Goal: Transaction & Acquisition: Book appointment/travel/reservation

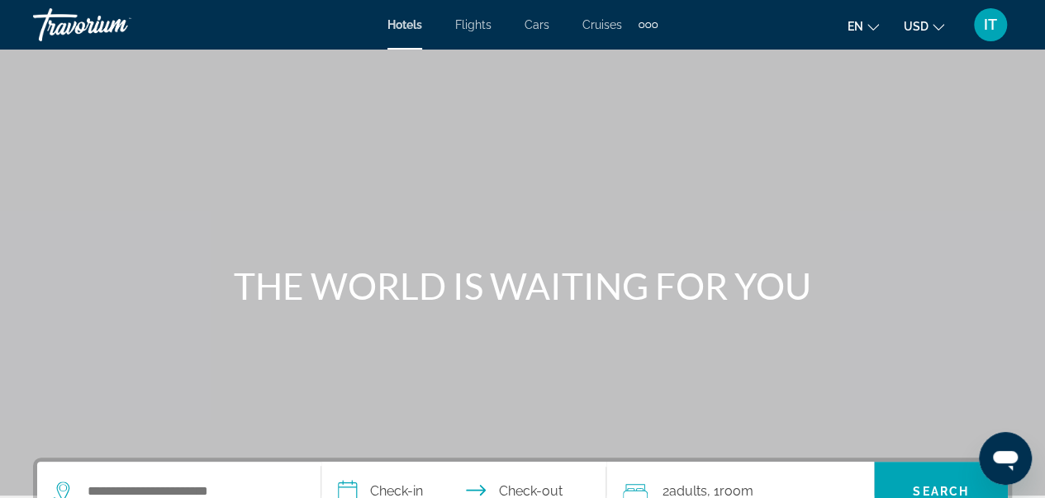
click at [925, 24] on span "USD" at bounding box center [916, 26] width 25 height 13
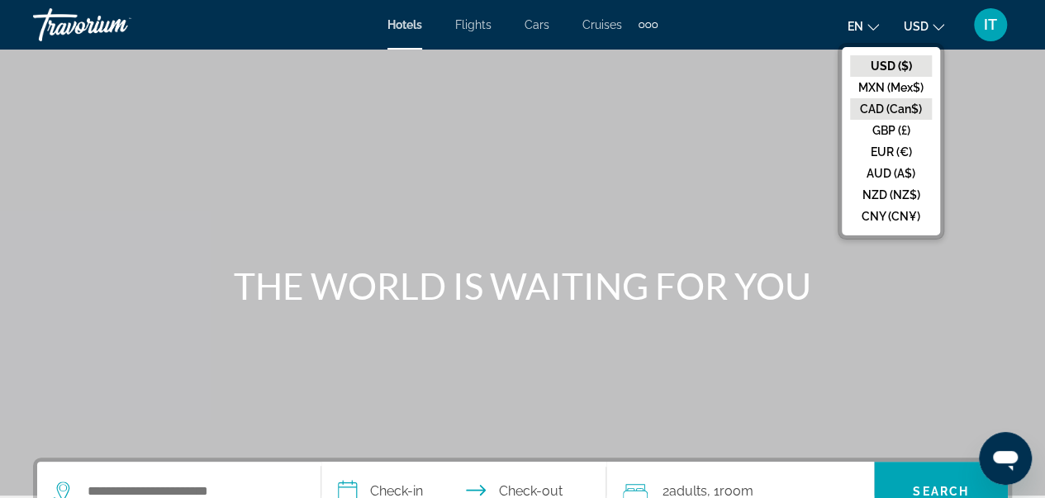
click at [912, 114] on button "CAD (Can$)" at bounding box center [891, 108] width 82 height 21
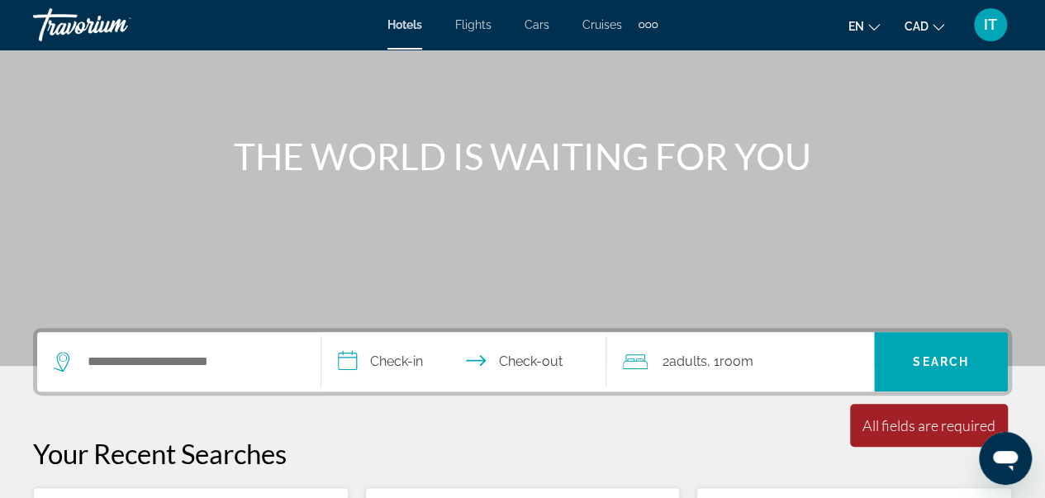
scroll to position [140, 0]
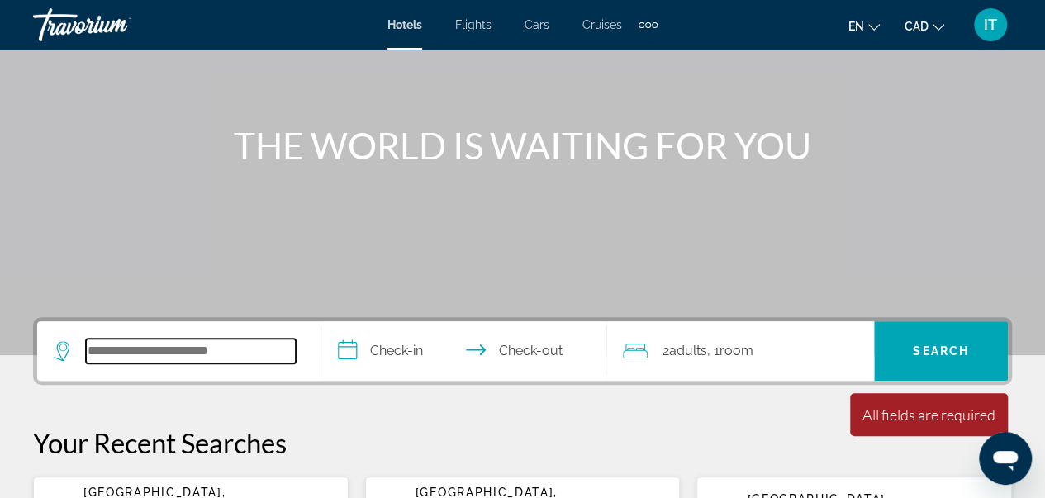
click at [155, 341] on input "Search hotel destination" at bounding box center [191, 351] width 210 height 25
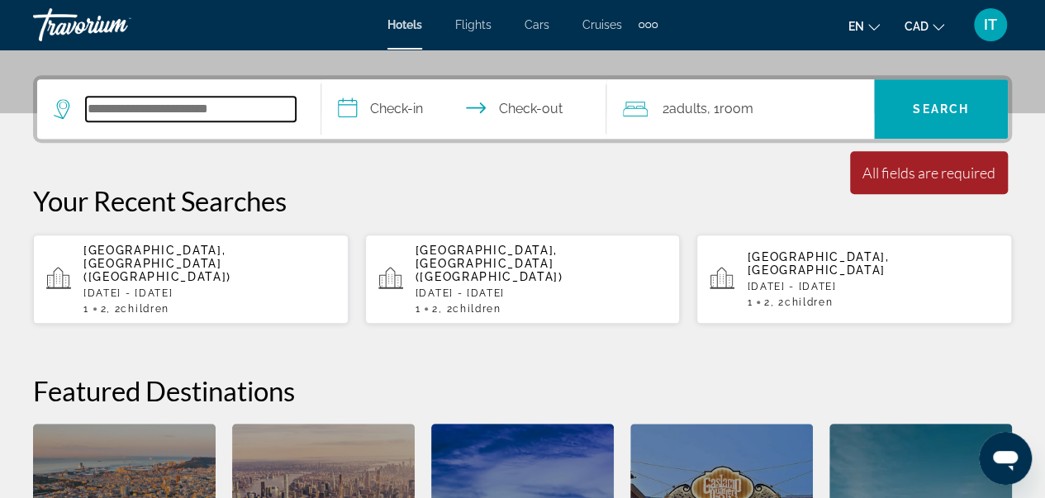
scroll to position [403, 0]
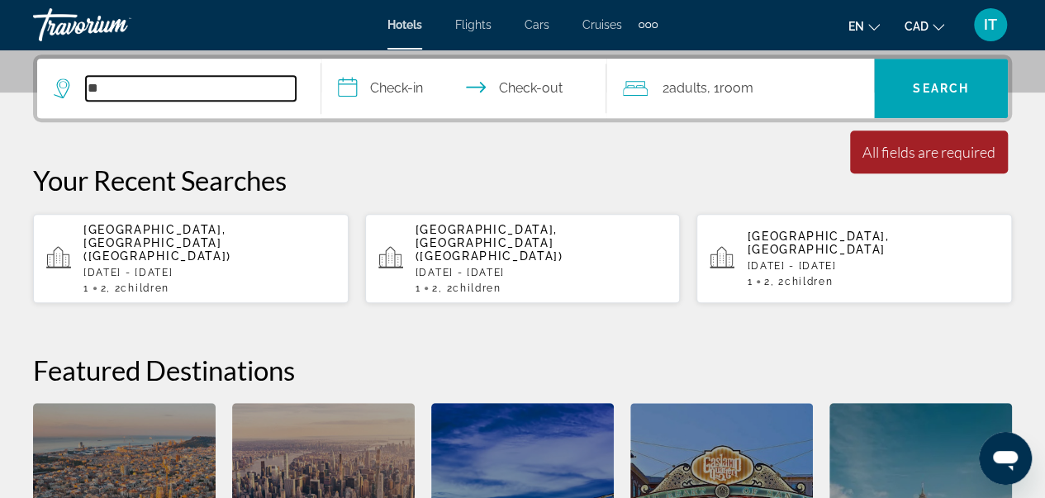
type input "*"
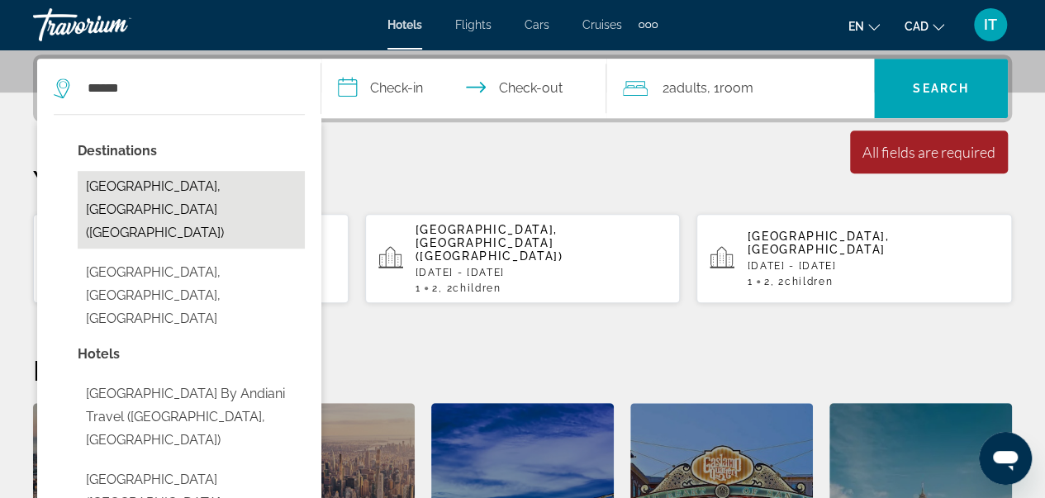
click at [169, 178] on button "[GEOGRAPHIC_DATA], [GEOGRAPHIC_DATA] ([GEOGRAPHIC_DATA])" at bounding box center [191, 210] width 227 height 78
type input "**********"
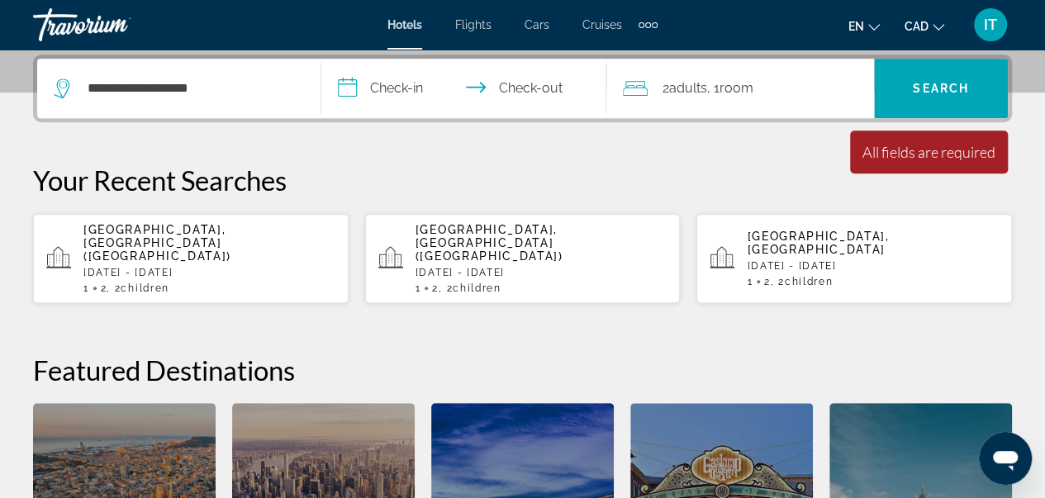
click at [381, 98] on input "**********" at bounding box center [466, 91] width 291 height 64
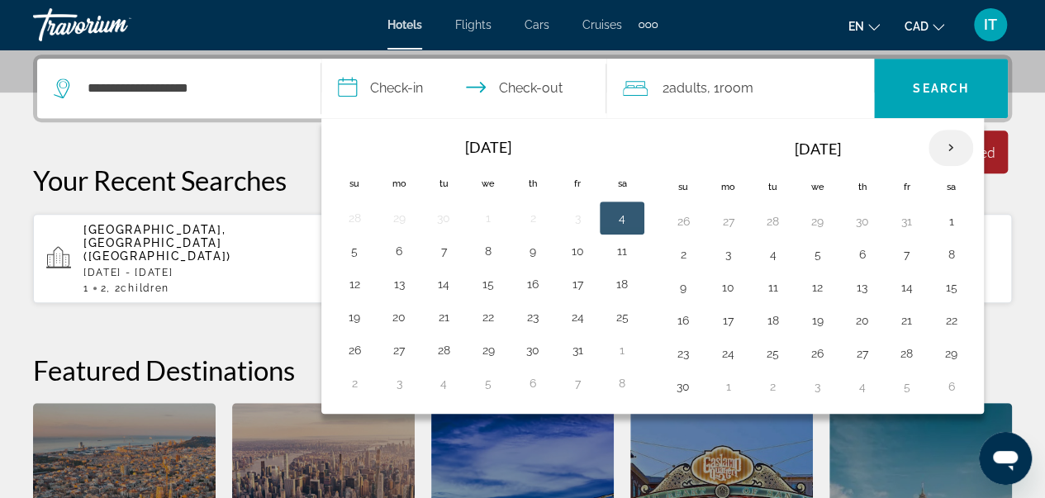
click at [942, 144] on th "Next month" at bounding box center [951, 148] width 45 height 36
click at [613, 321] on button "27" at bounding box center [622, 320] width 26 height 23
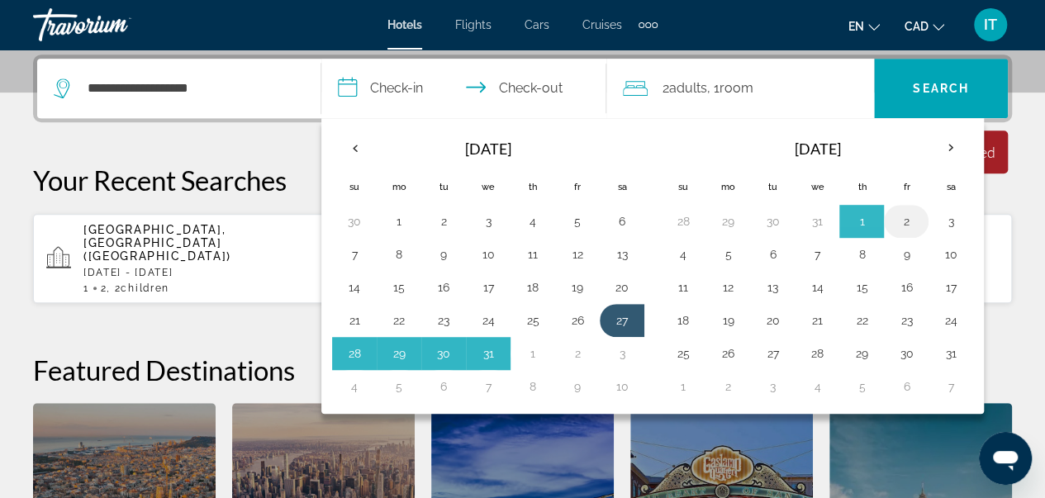
click at [899, 212] on button "2" at bounding box center [906, 221] width 26 height 23
type input "**********"
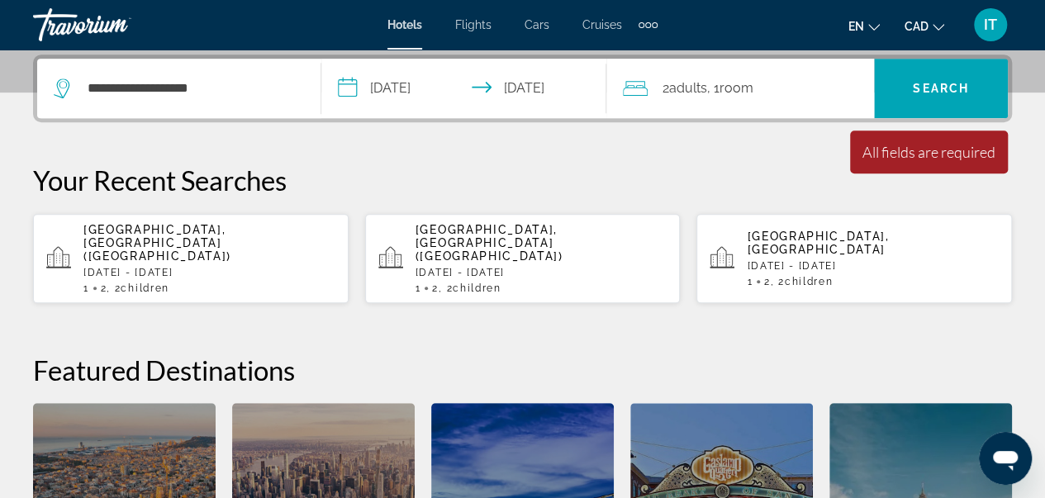
click at [691, 88] on span "Adults" at bounding box center [688, 88] width 38 height 16
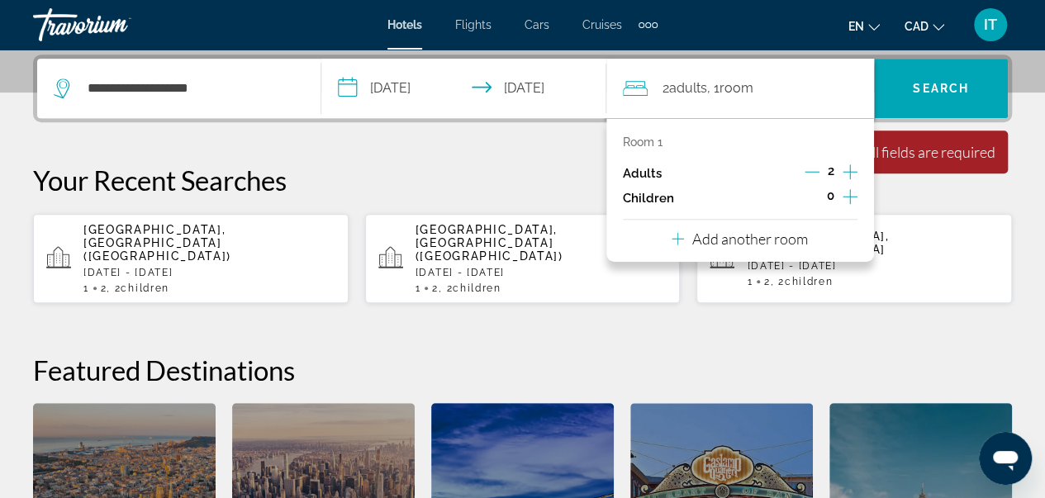
click at [849, 201] on icon "Increment children" at bounding box center [850, 196] width 15 height 15
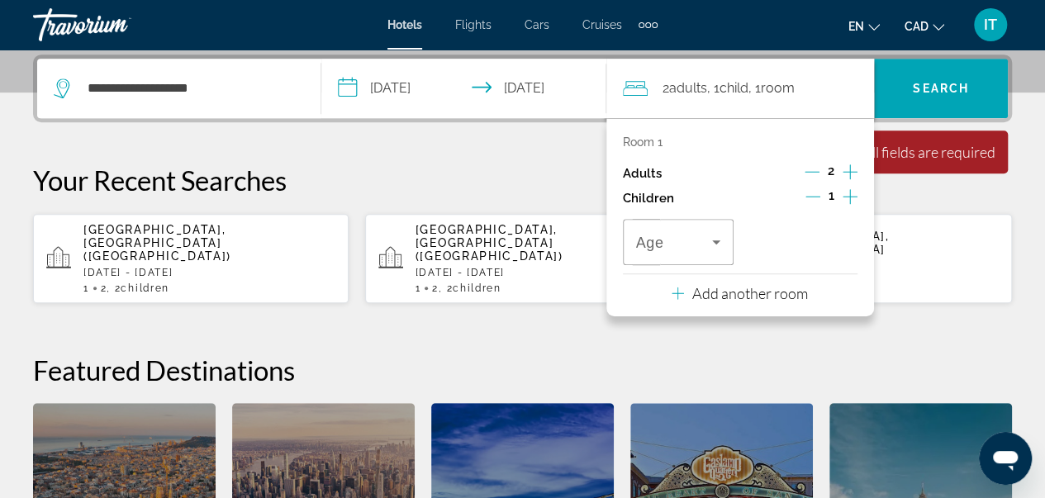
click at [849, 201] on icon "Increment children" at bounding box center [850, 196] width 15 height 15
click at [711, 232] on icon "Travelers: 2 adults, 2 children" at bounding box center [717, 242] width 20 height 20
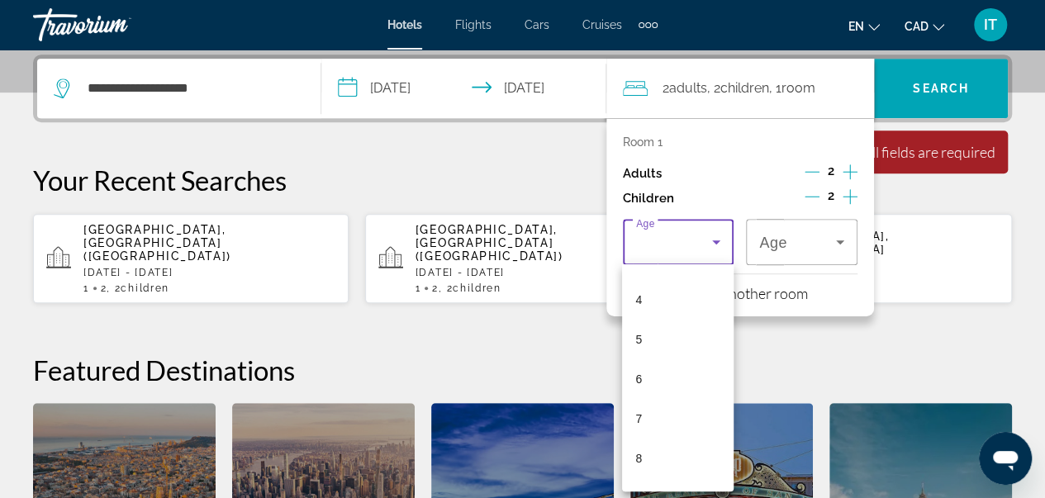
scroll to position [165, 0]
click at [663, 478] on mat-option "9" at bounding box center [678, 483] width 112 height 40
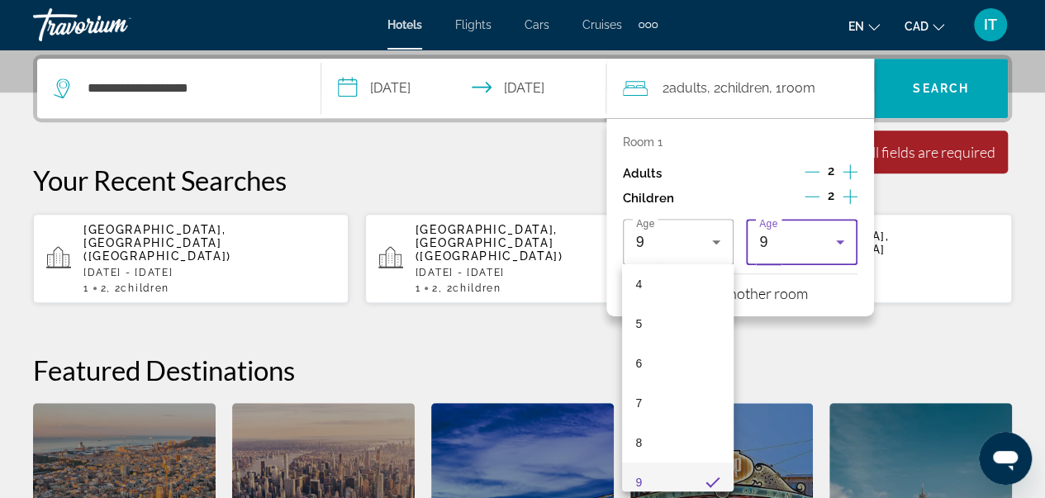
scroll to position [0, 0]
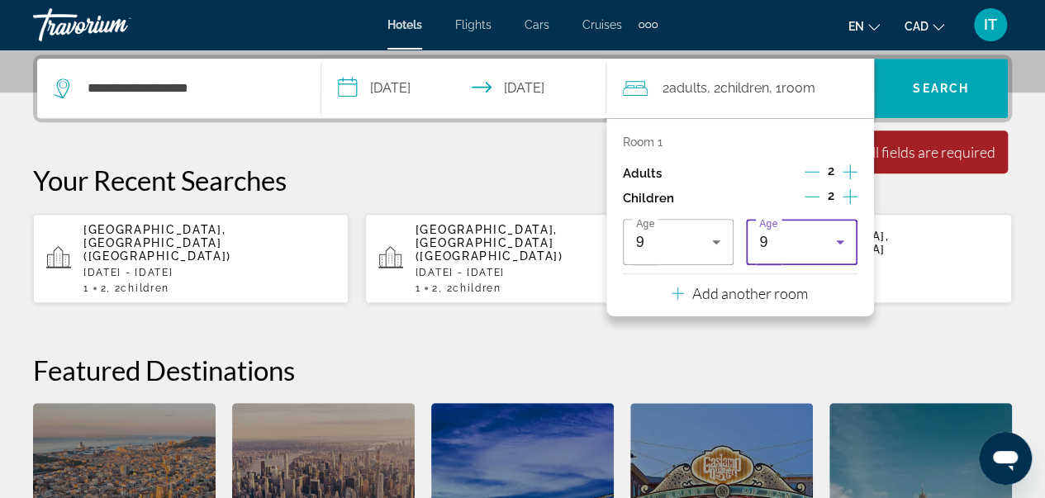
click at [799, 246] on div "9" at bounding box center [797, 242] width 77 height 20
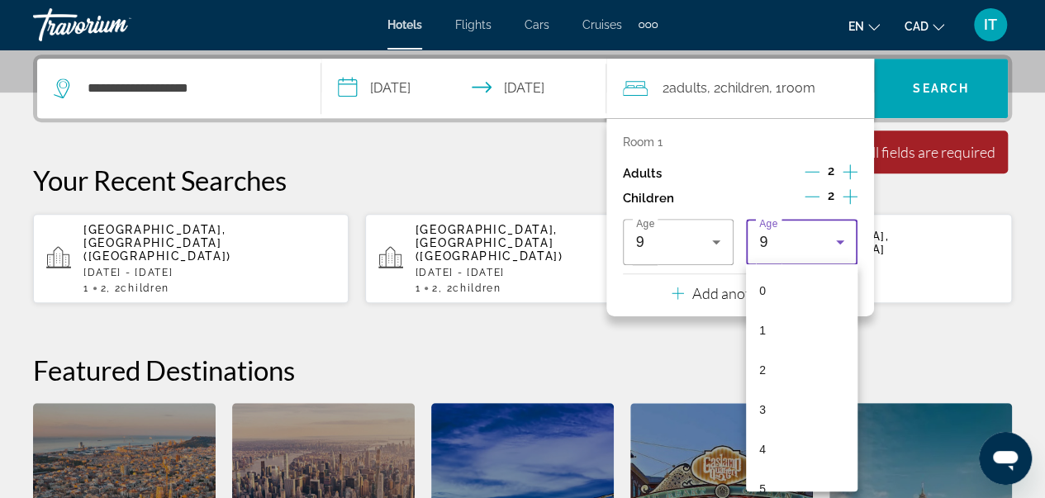
scroll to position [176, 0]
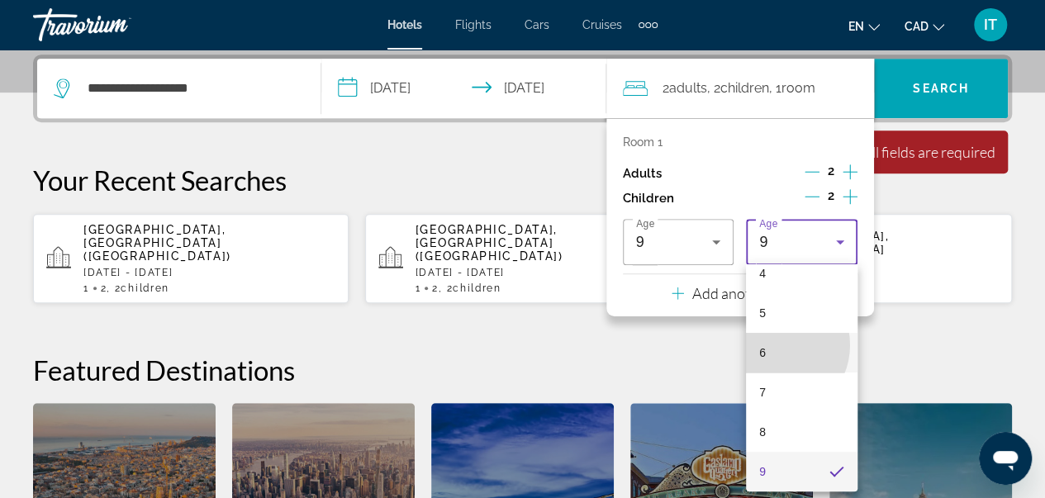
click at [772, 345] on mat-option "6" at bounding box center [802, 353] width 112 height 40
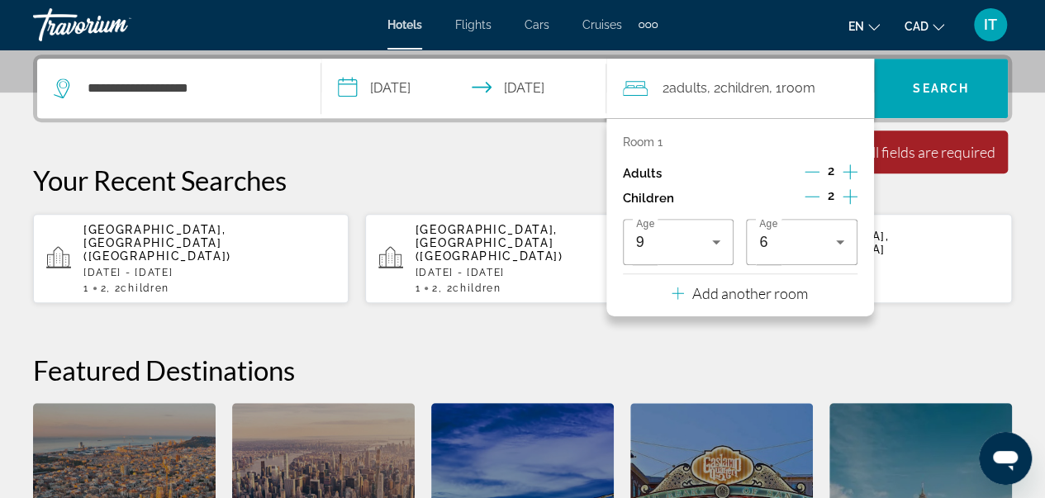
click at [904, 326] on div "**********" at bounding box center [522, 352] width 1045 height 594
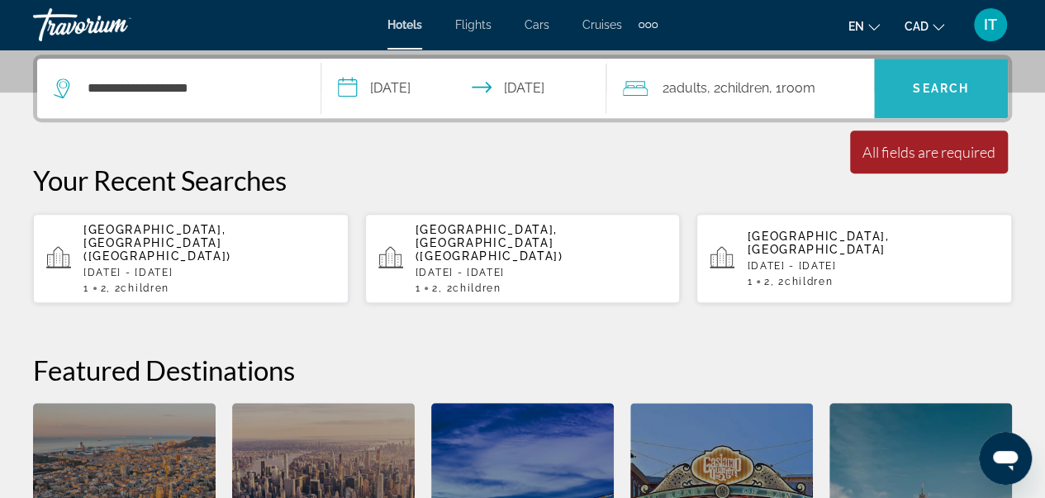
click at [921, 87] on span "Search" at bounding box center [941, 88] width 56 height 13
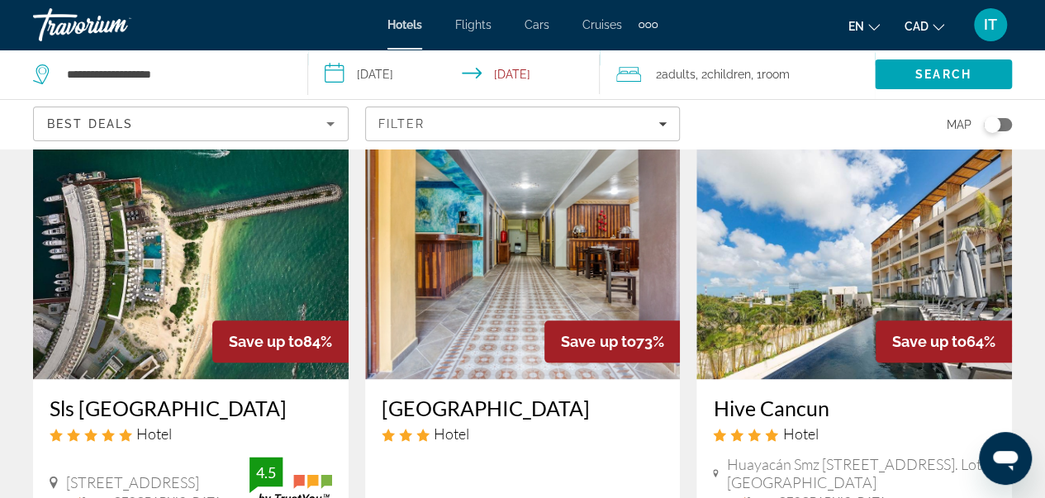
scroll to position [800, 0]
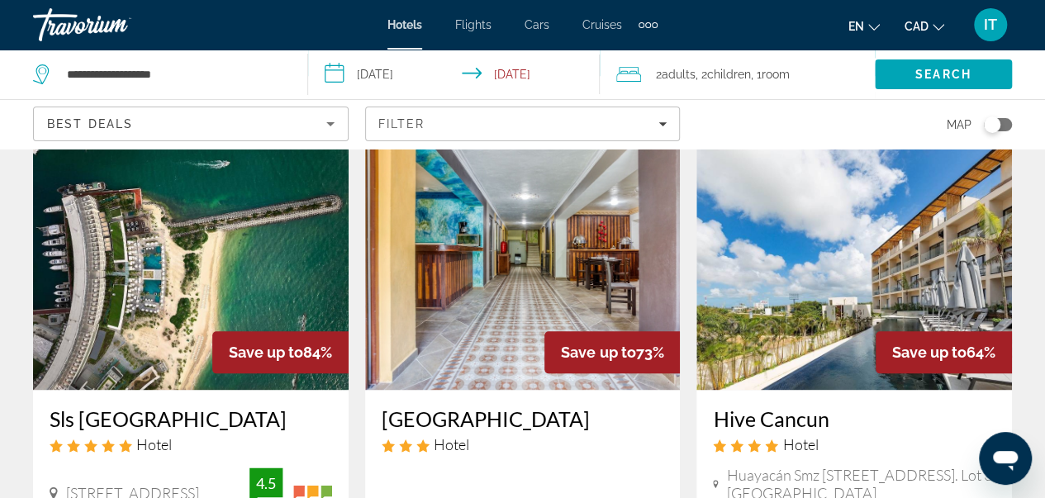
click at [101, 411] on h3 "Sls [GEOGRAPHIC_DATA]" at bounding box center [191, 419] width 283 height 25
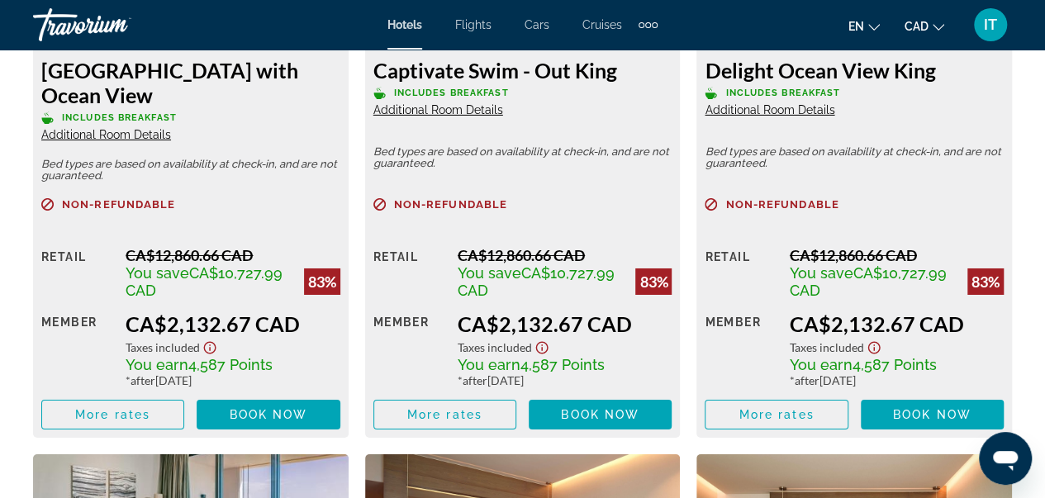
scroll to position [2762, 0]
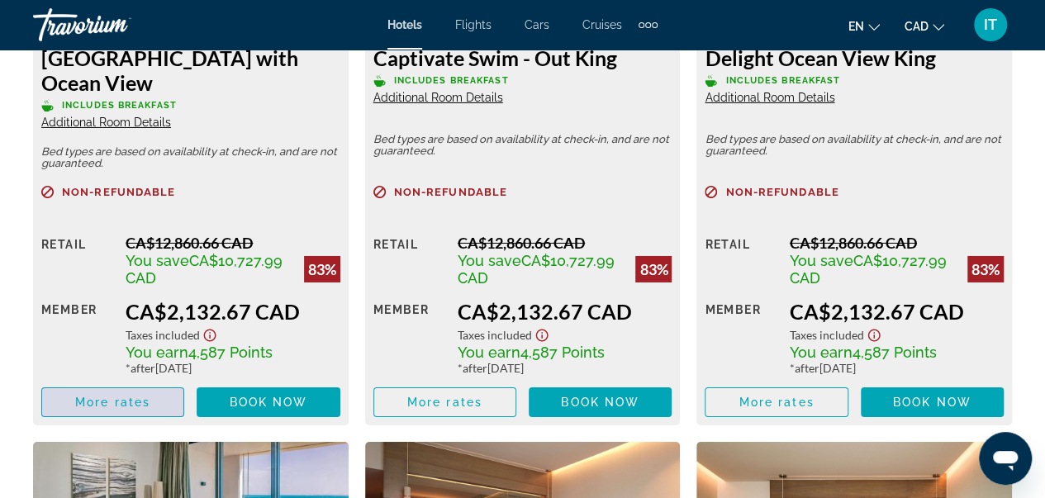
click at [144, 399] on span "More rates" at bounding box center [112, 402] width 75 height 13
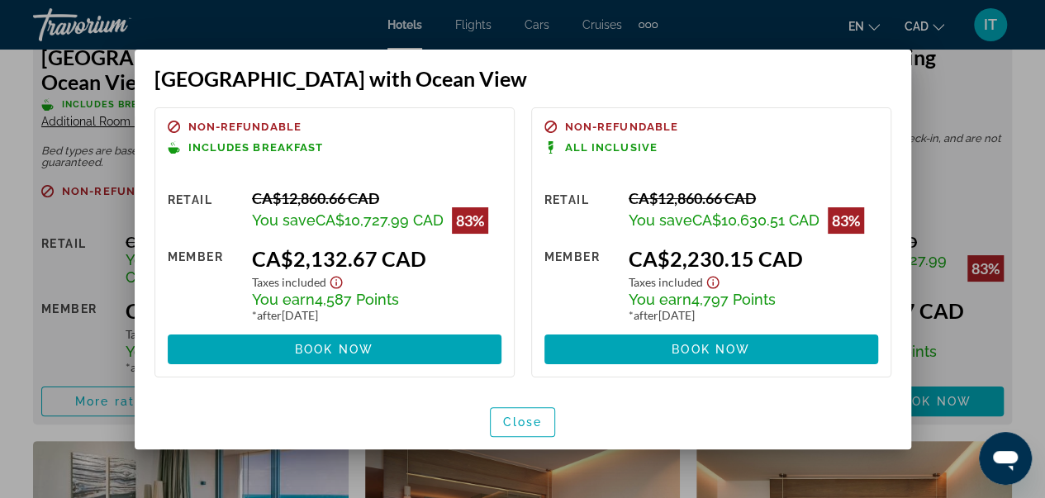
click at [924, 224] on div at bounding box center [522, 249] width 1045 height 498
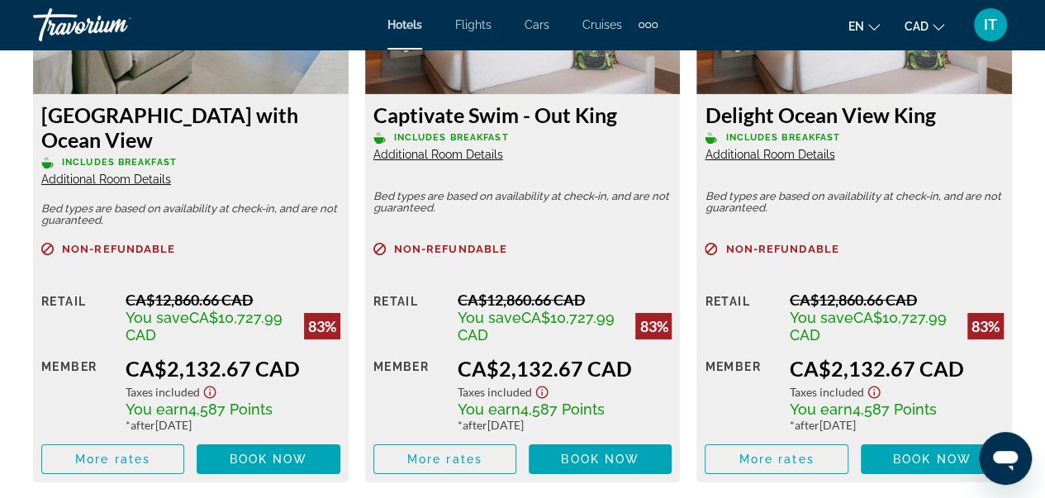
scroll to position [2710, 0]
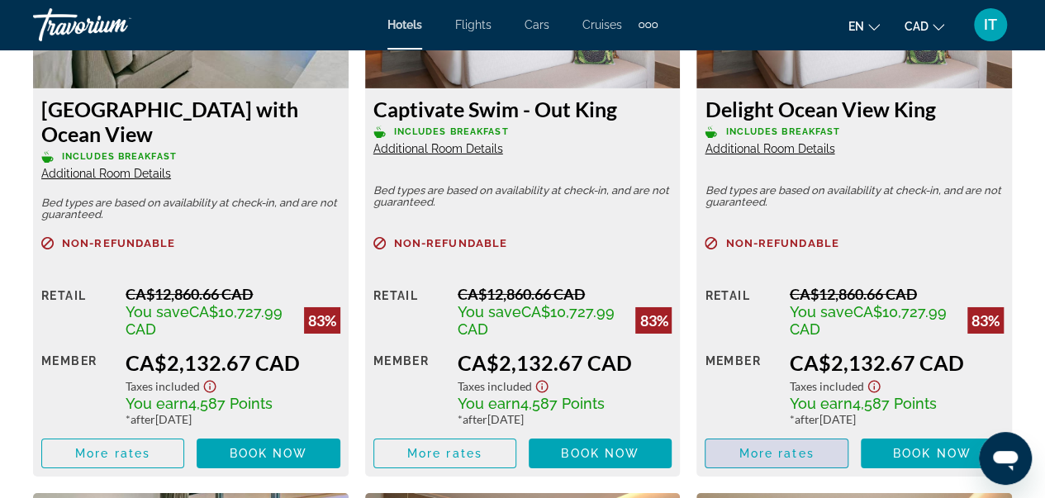
click at [768, 440] on span "Main content" at bounding box center [776, 454] width 141 height 40
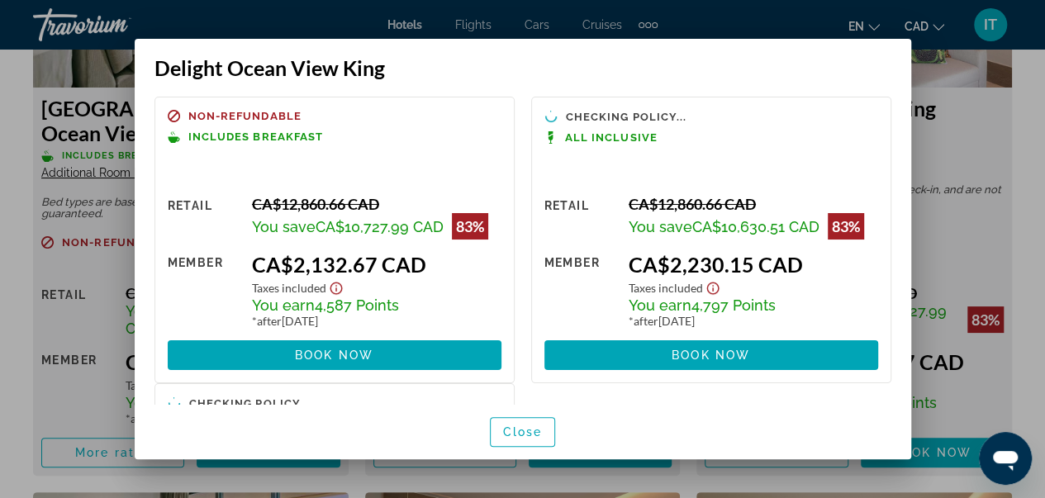
scroll to position [0, 0]
click at [704, 290] on icon "Show Taxes and Fees disclaimer" at bounding box center [713, 288] width 20 height 15
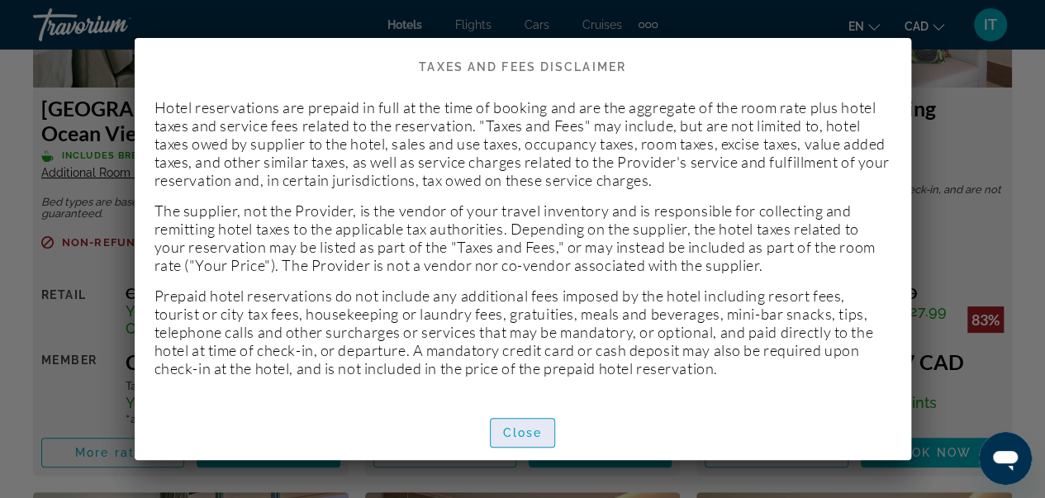
click at [514, 422] on span "button" at bounding box center [523, 433] width 64 height 40
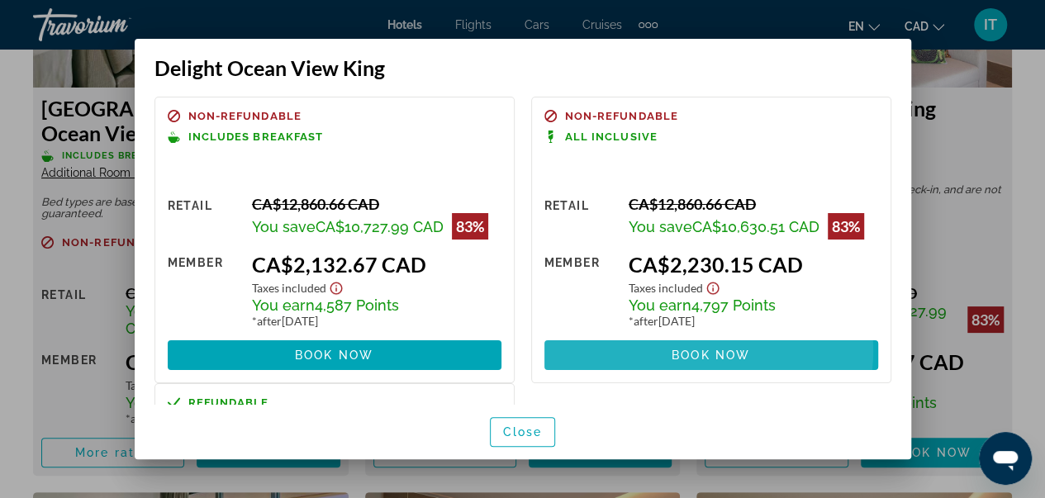
click at [691, 351] on span "Book now" at bounding box center [711, 355] width 79 height 13
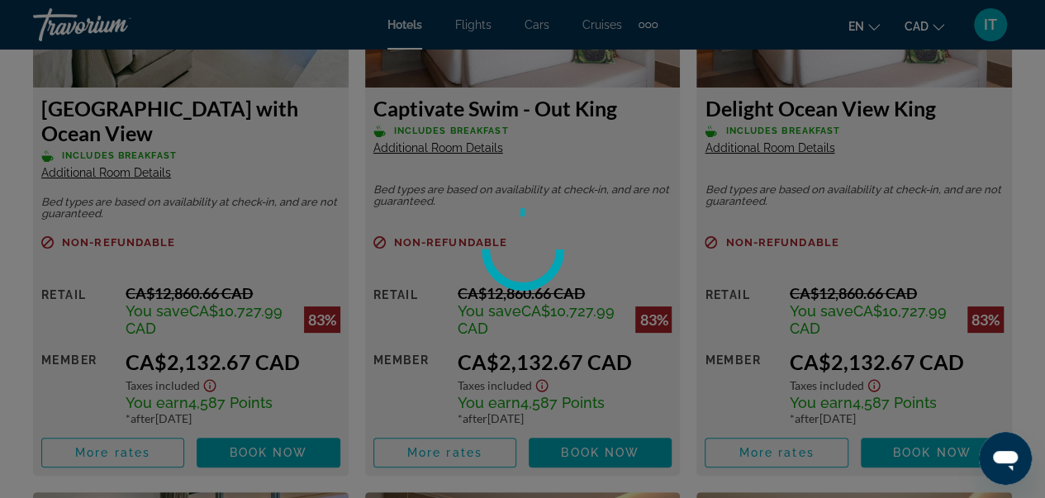
scroll to position [2710, 0]
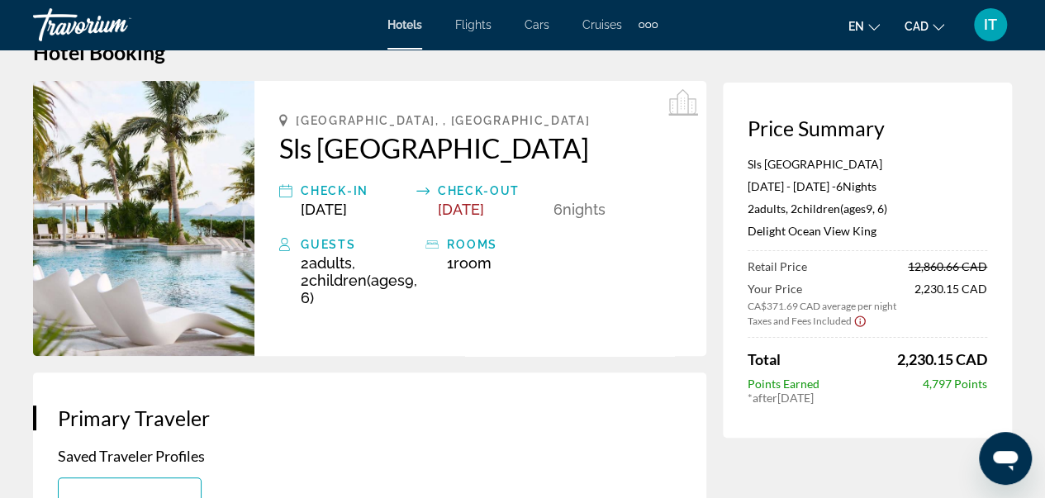
scroll to position [40, 0]
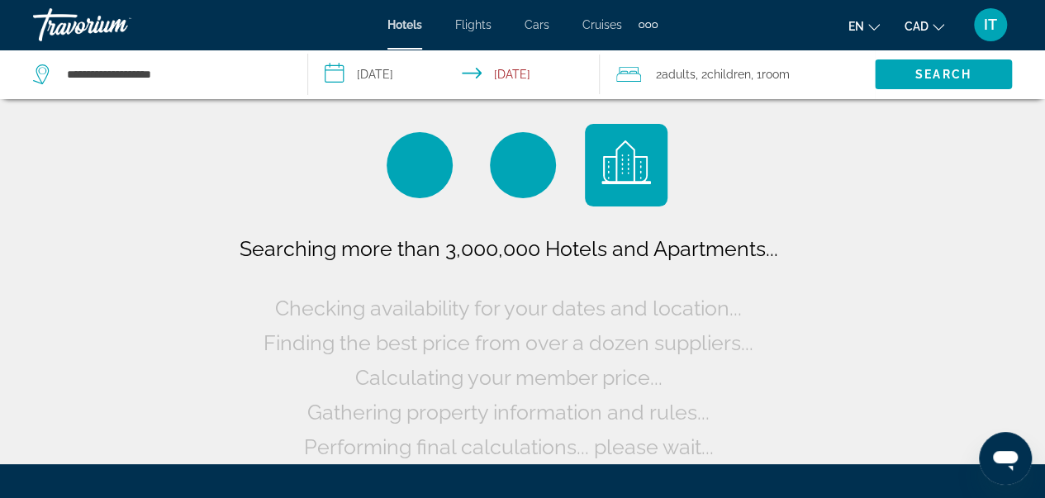
click at [392, 69] on input "**********" at bounding box center [457, 77] width 298 height 55
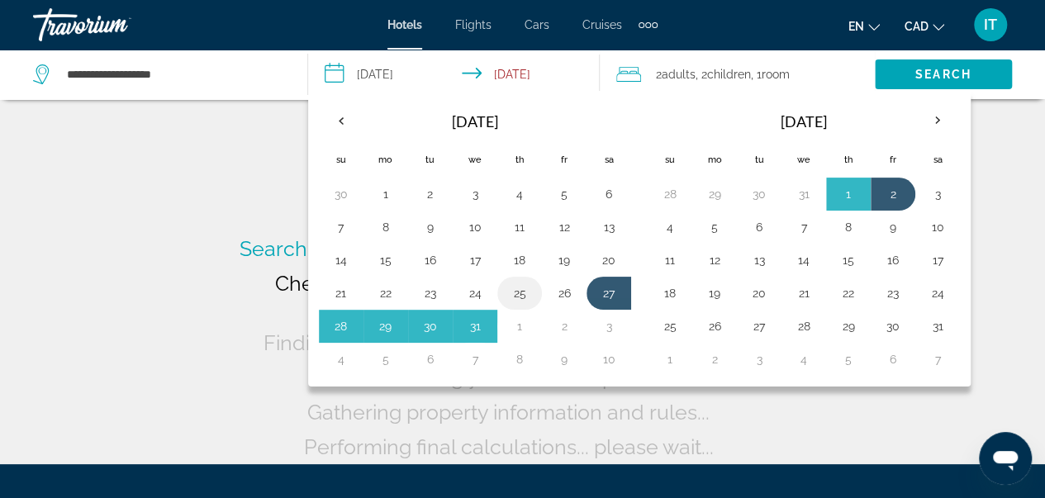
click at [519, 290] on button "25" at bounding box center [520, 293] width 26 height 23
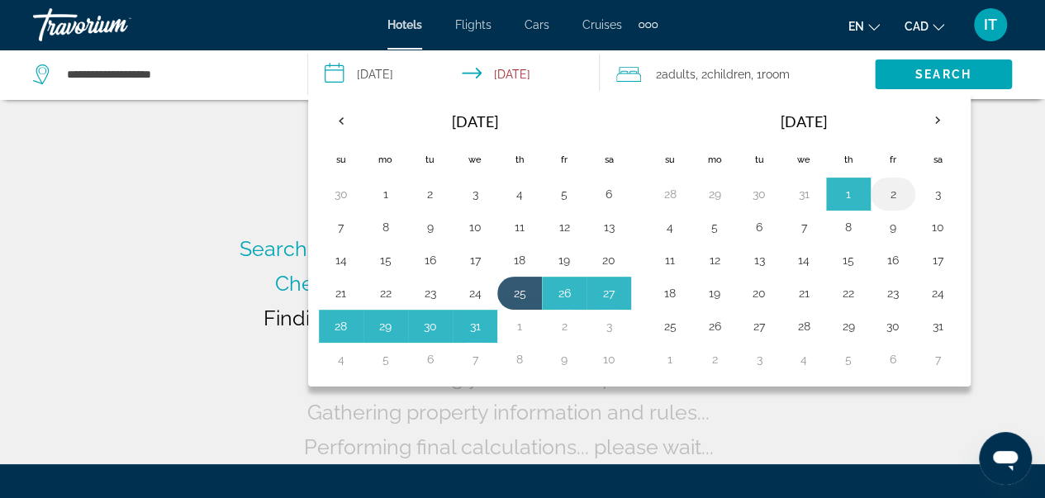
click at [883, 193] on button "2" at bounding box center [893, 194] width 26 height 23
type input "**********"
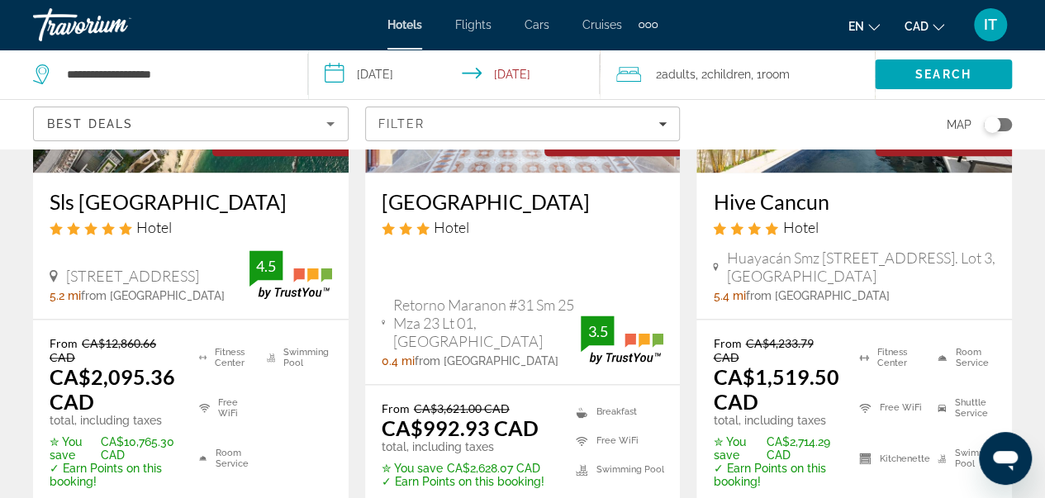
scroll to position [1073, 0]
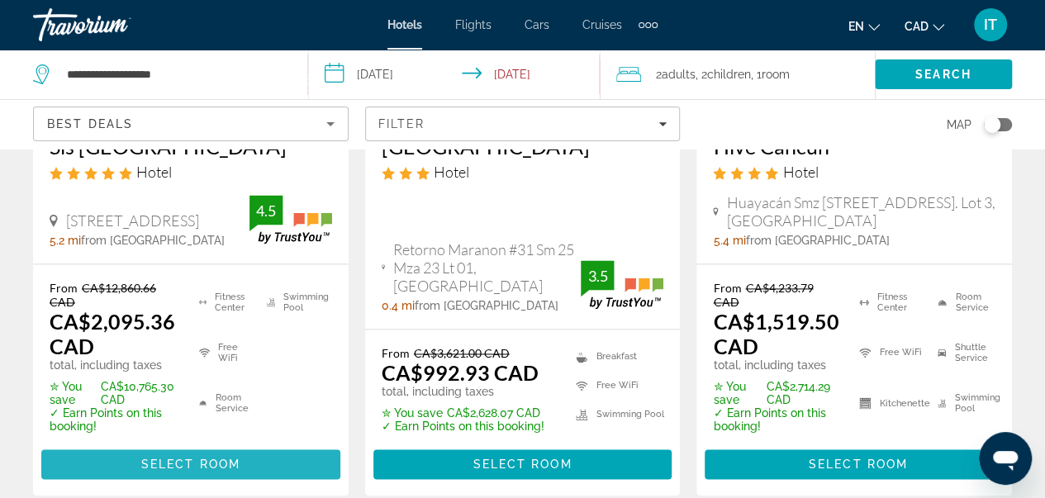
click at [216, 459] on span "Select Room" at bounding box center [190, 464] width 99 height 13
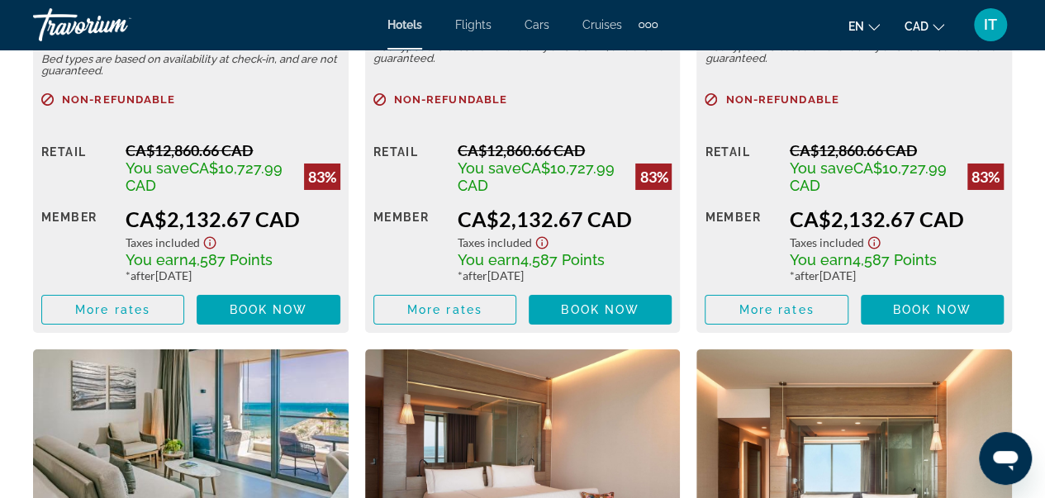
scroll to position [2892, 0]
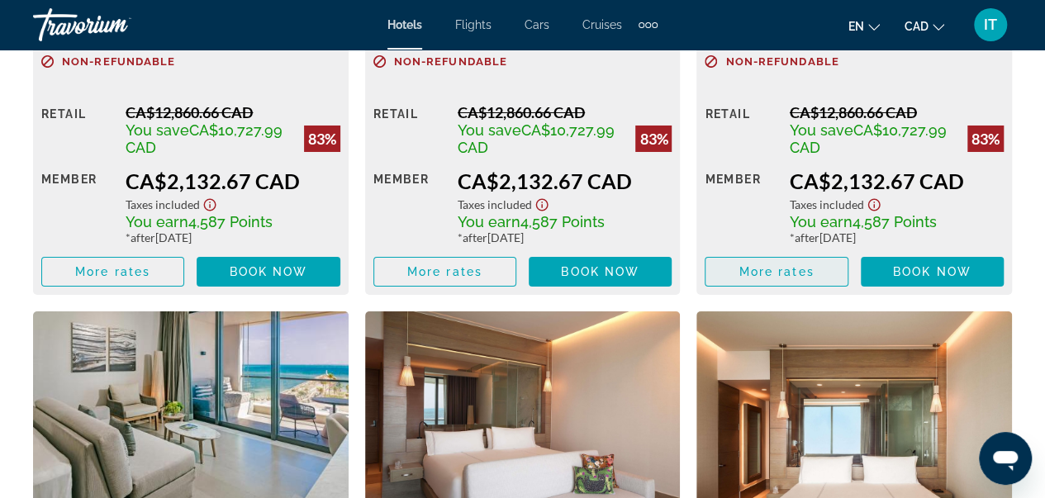
click at [806, 261] on span "Main content" at bounding box center [776, 272] width 141 height 40
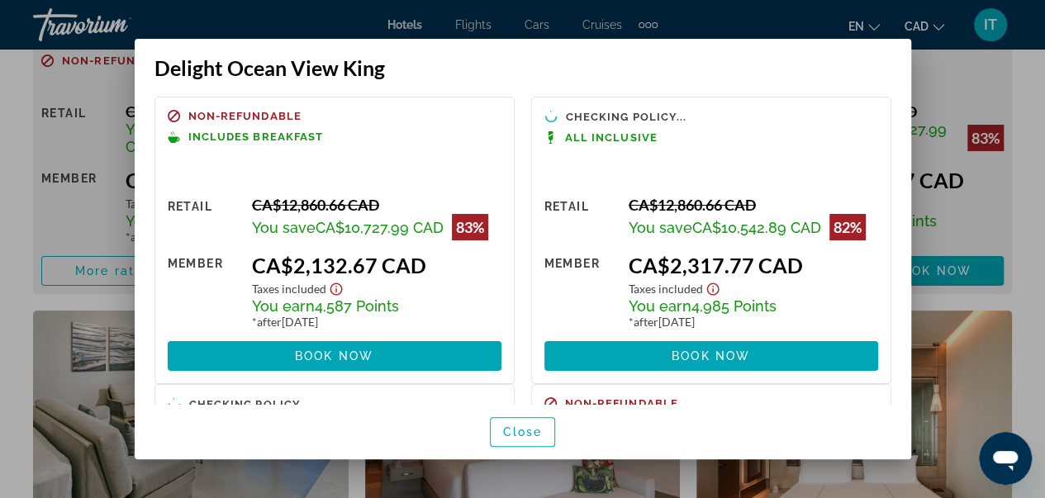
scroll to position [0, 0]
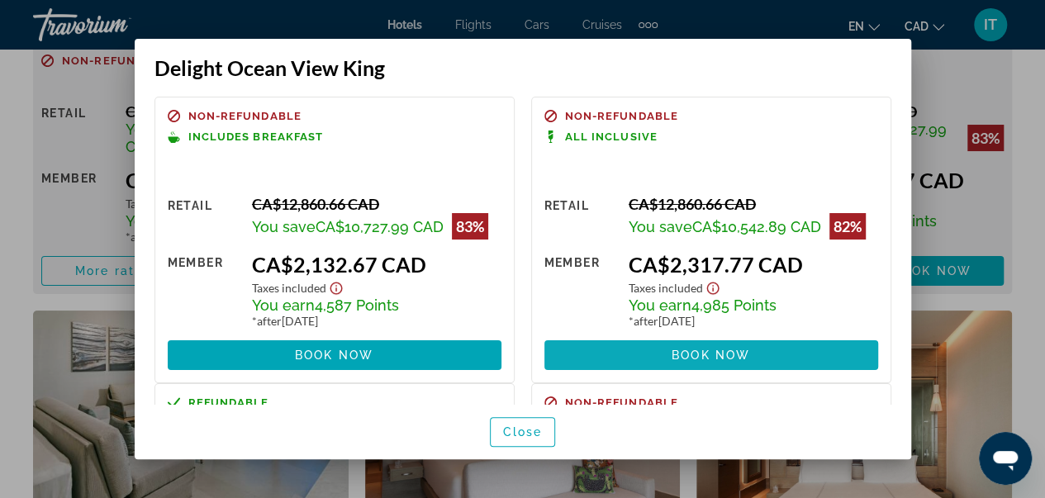
click at [726, 353] on span "Book now" at bounding box center [711, 355] width 79 height 13
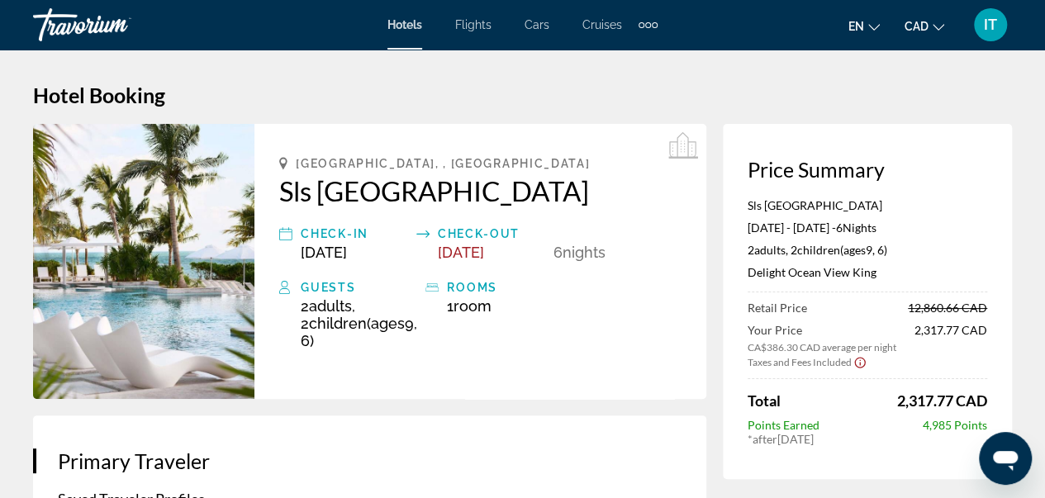
click at [698, 287] on div "[GEOGRAPHIC_DATA], , [GEOGRAPHIC_DATA] Sls [GEOGRAPHIC_DATA] Check-in [DATE] Ch…" at bounding box center [481, 261] width 452 height 275
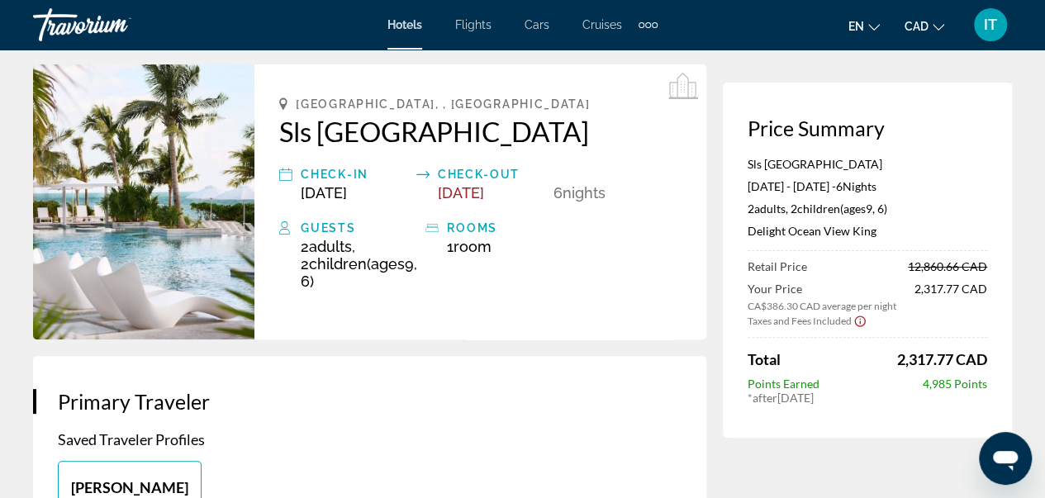
scroll to position [50, 0]
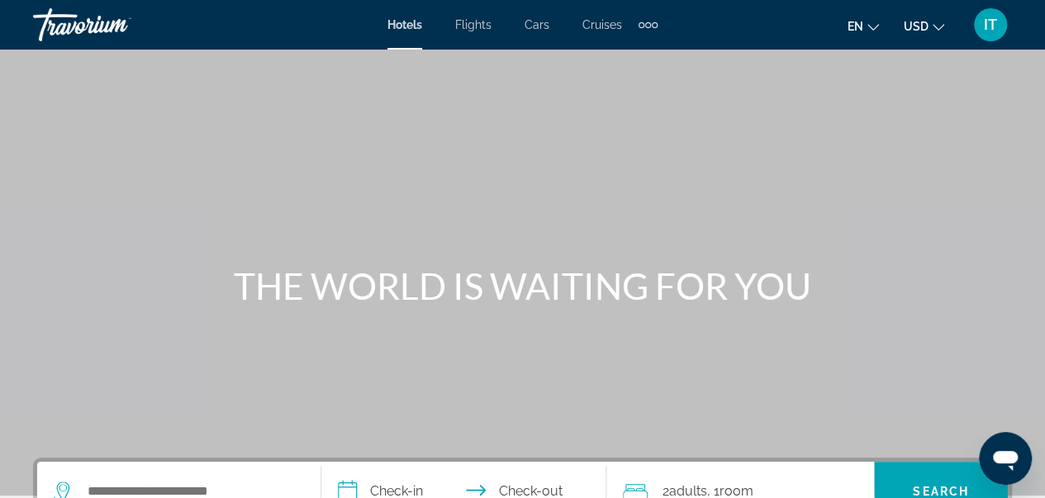
click at [922, 28] on span "USD" at bounding box center [916, 26] width 25 height 13
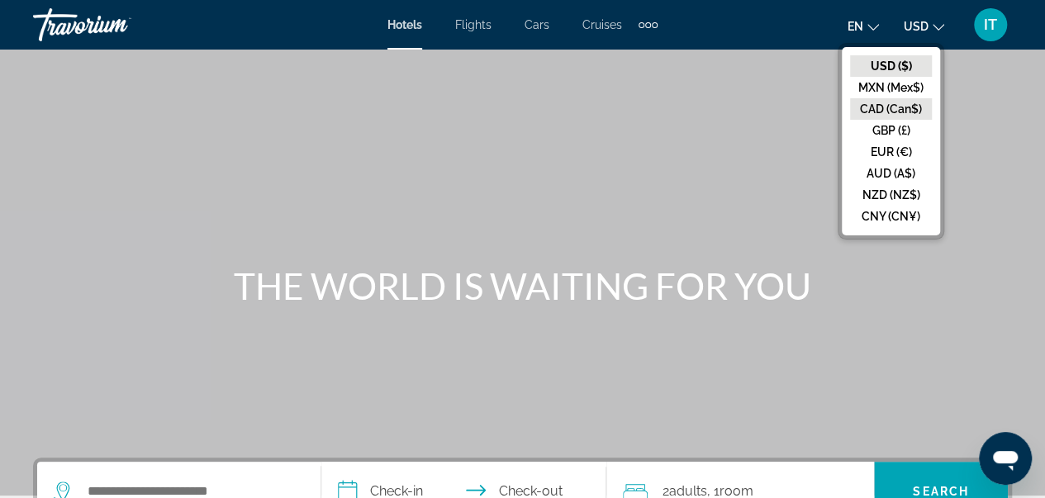
click at [896, 112] on button "CAD (Can$)" at bounding box center [891, 108] width 82 height 21
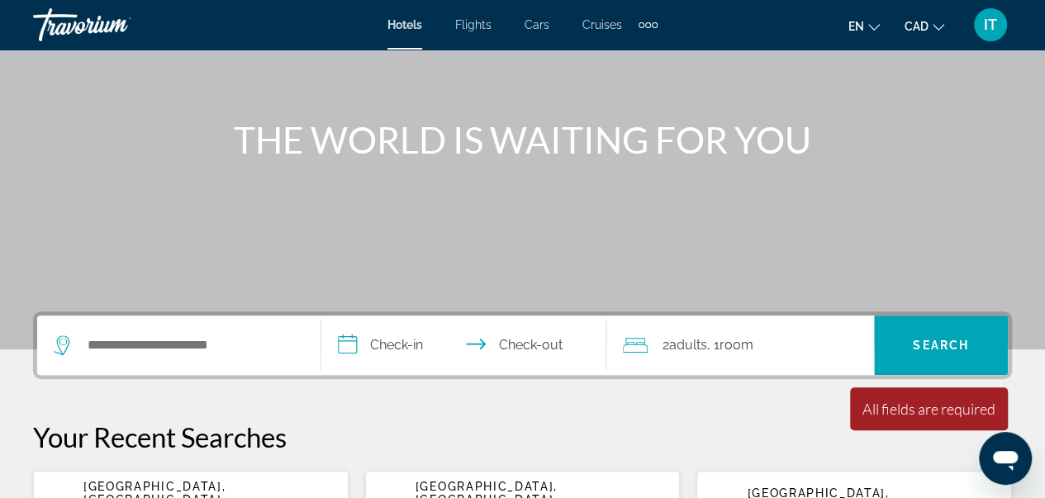
scroll to position [162, 0]
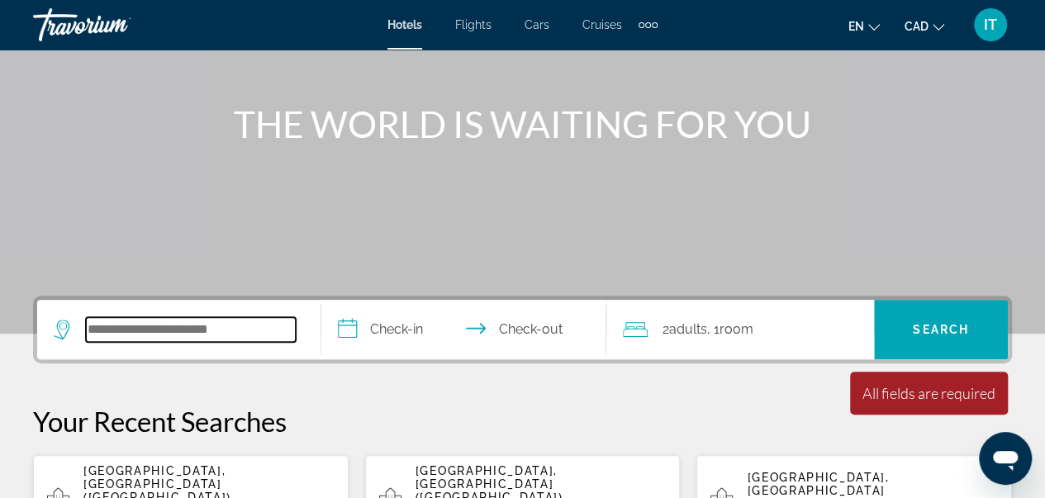
click at [124, 334] on input "Search hotel destination" at bounding box center [191, 329] width 210 height 25
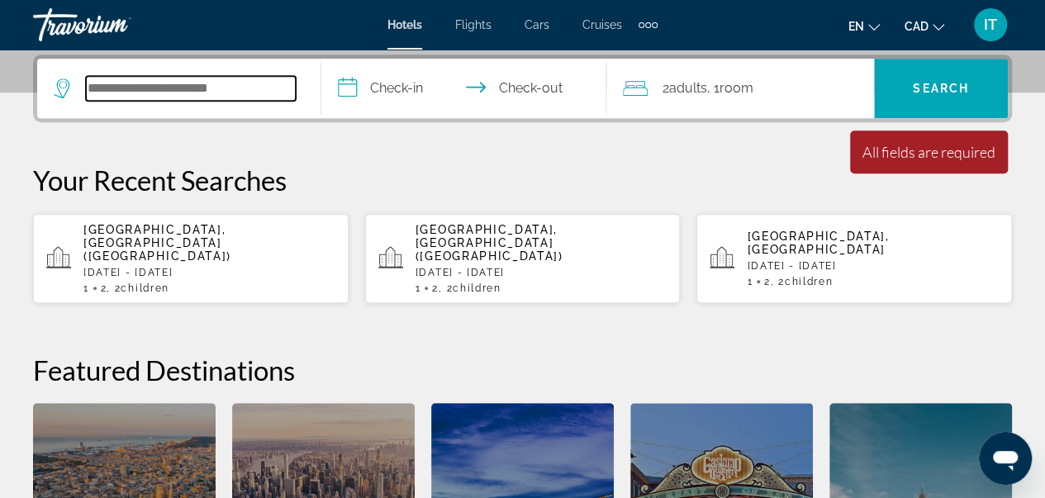
scroll to position [403, 0]
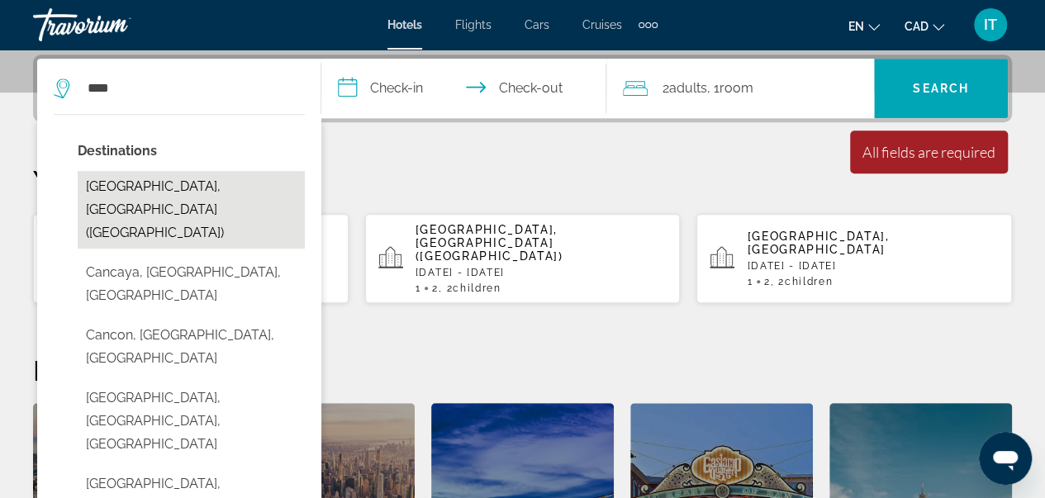
click at [197, 186] on button "[GEOGRAPHIC_DATA], [GEOGRAPHIC_DATA] ([GEOGRAPHIC_DATA])" at bounding box center [191, 210] width 227 height 78
type input "**********"
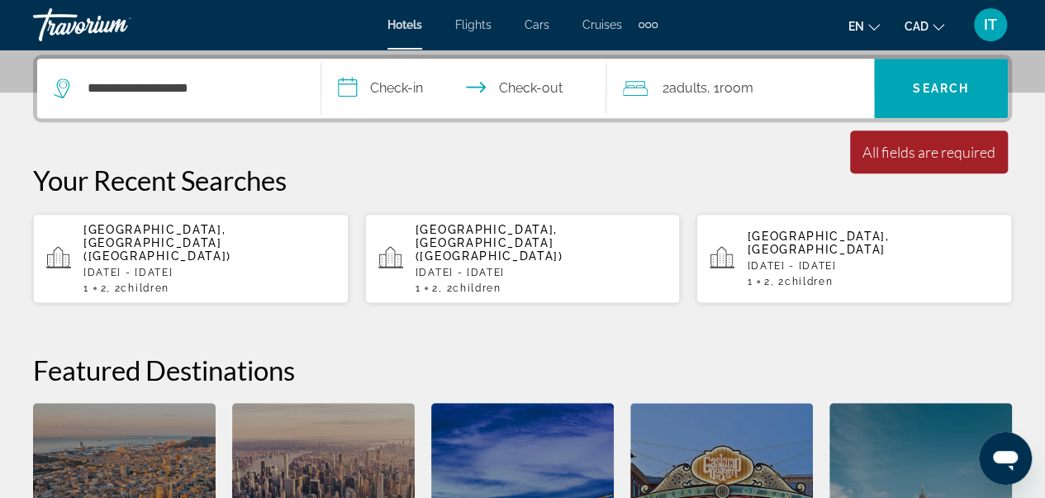
click at [707, 103] on div "2 Adult Adults , 1 Room rooms" at bounding box center [748, 88] width 251 height 59
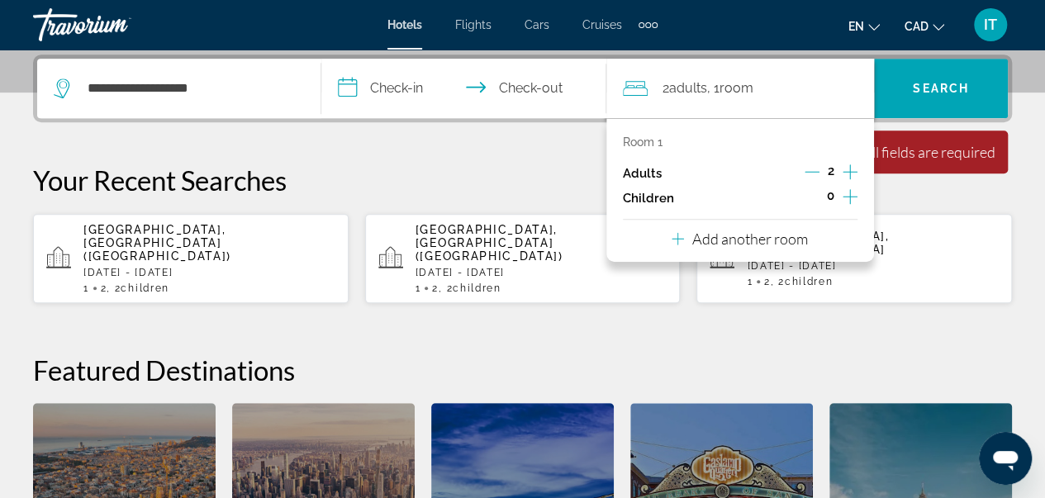
click at [847, 188] on icon "Increment children" at bounding box center [850, 197] width 15 height 20
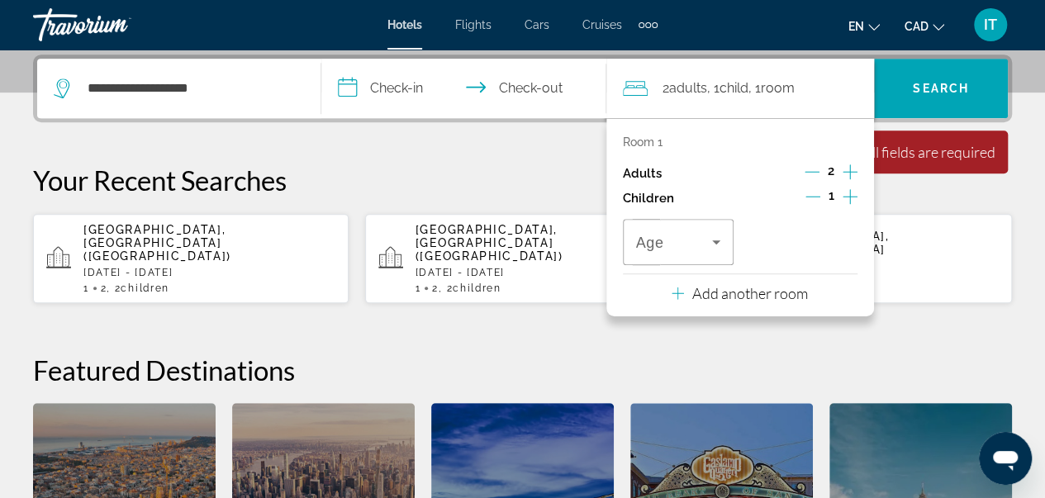
click at [847, 188] on icon "Increment children" at bounding box center [850, 197] width 15 height 20
click at [686, 247] on span "Travelers: 2 adults, 2 children" at bounding box center [674, 242] width 77 height 20
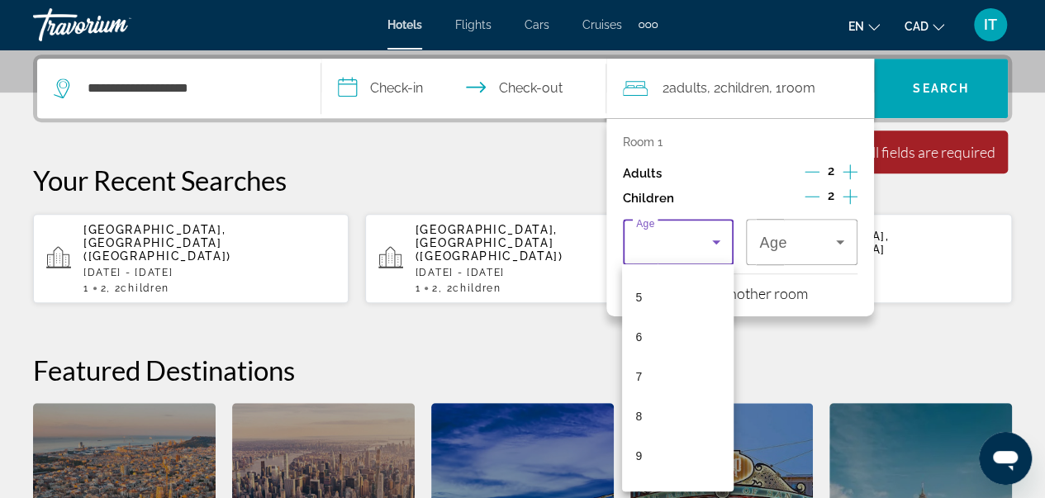
scroll to position [198, 0]
click at [683, 455] on mat-option "9" at bounding box center [678, 450] width 112 height 40
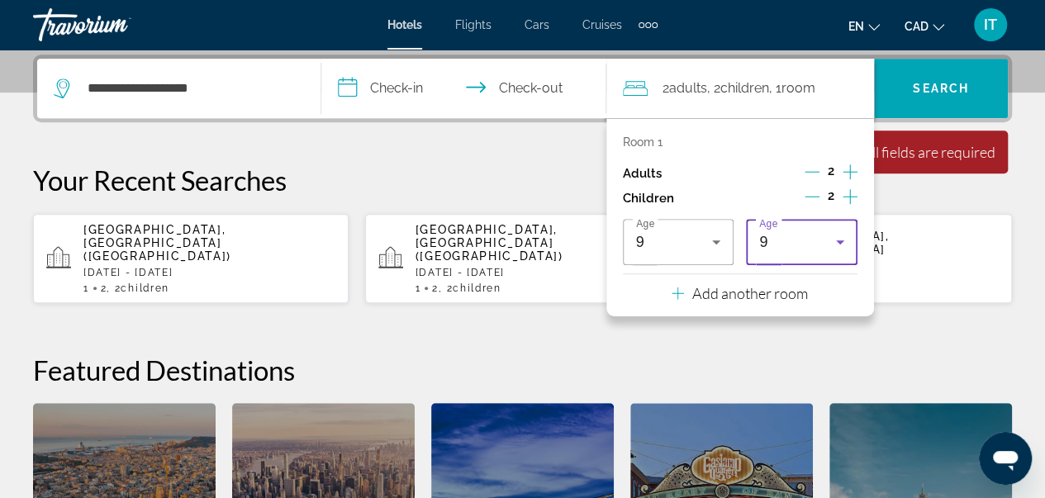
click at [824, 241] on div "9" at bounding box center [797, 242] width 77 height 20
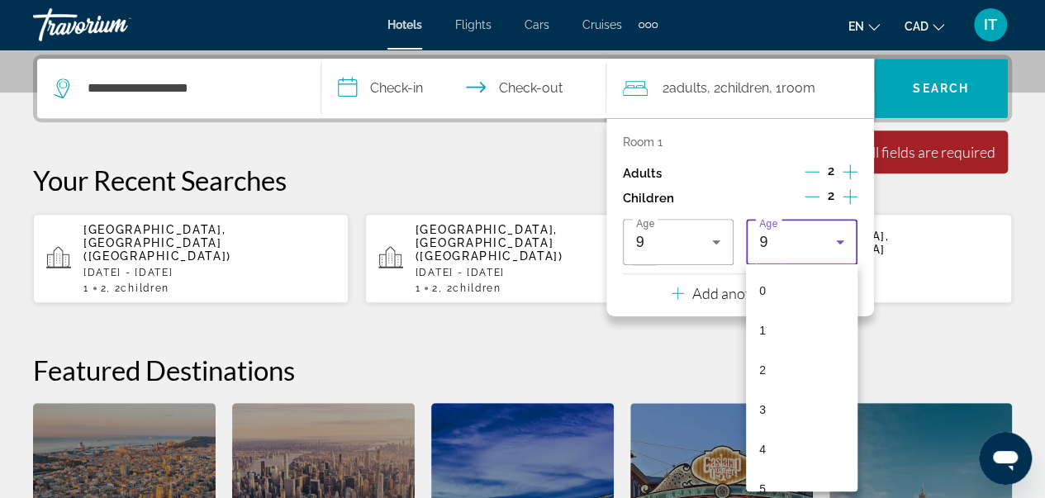
scroll to position [176, 0]
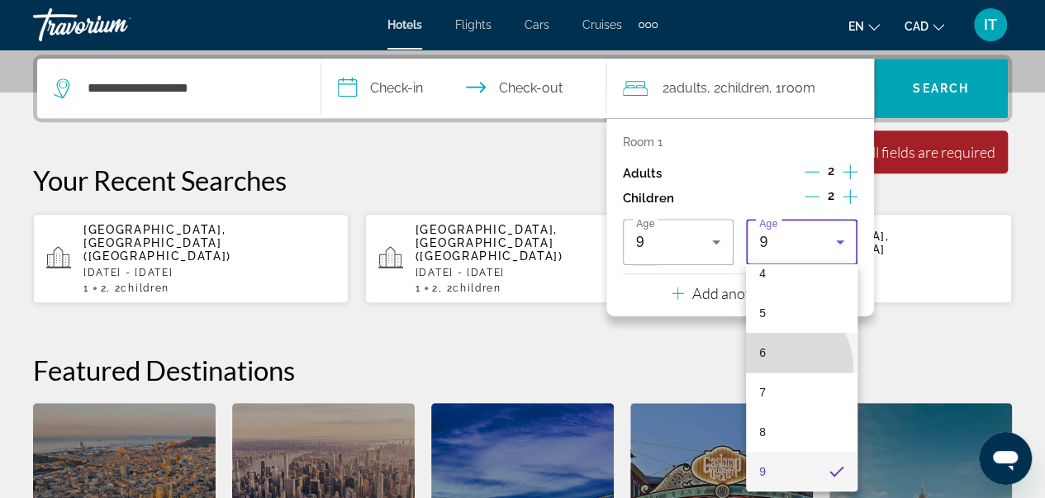
click at [783, 366] on mat-option "6" at bounding box center [802, 353] width 112 height 40
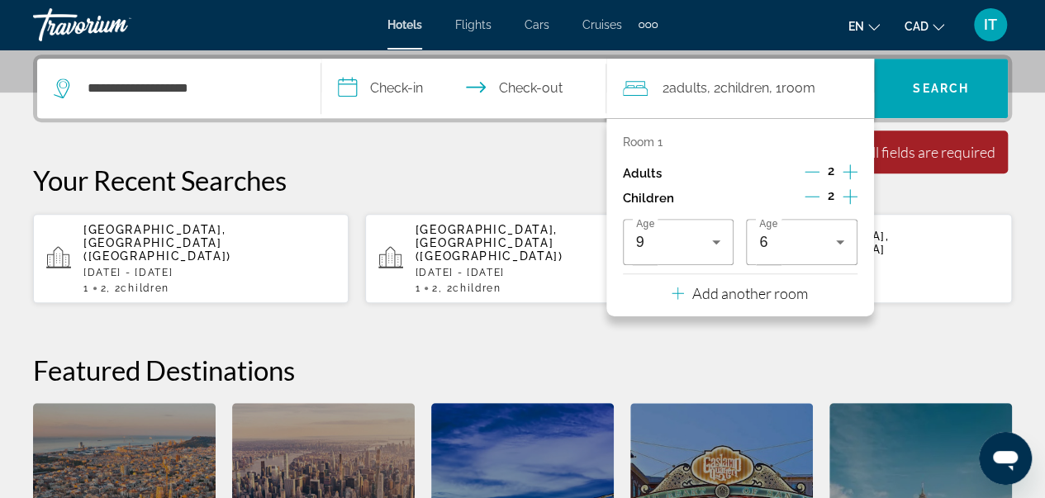
click at [376, 87] on input "**********" at bounding box center [466, 91] width 291 height 64
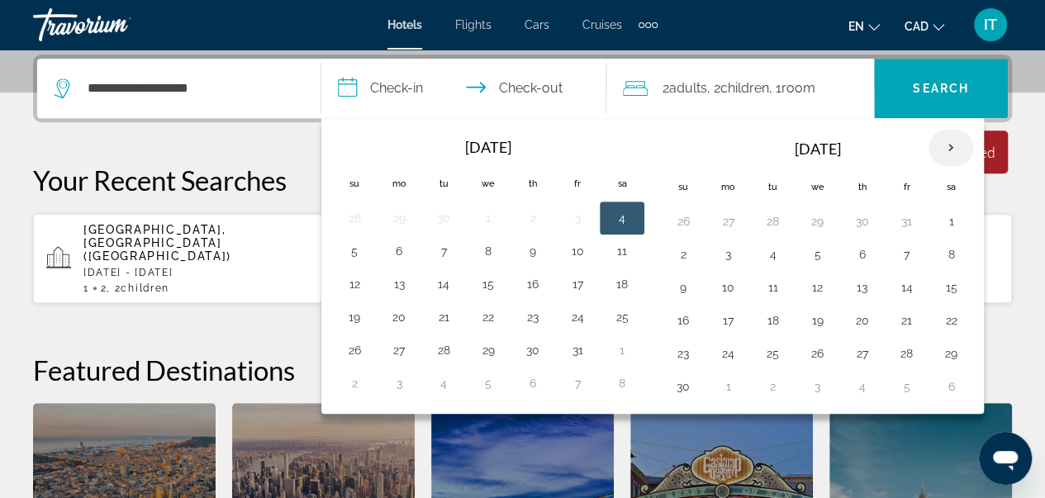
click at [940, 150] on th "Next month" at bounding box center [951, 148] width 45 height 36
click at [522, 316] on button "25" at bounding box center [533, 320] width 26 height 23
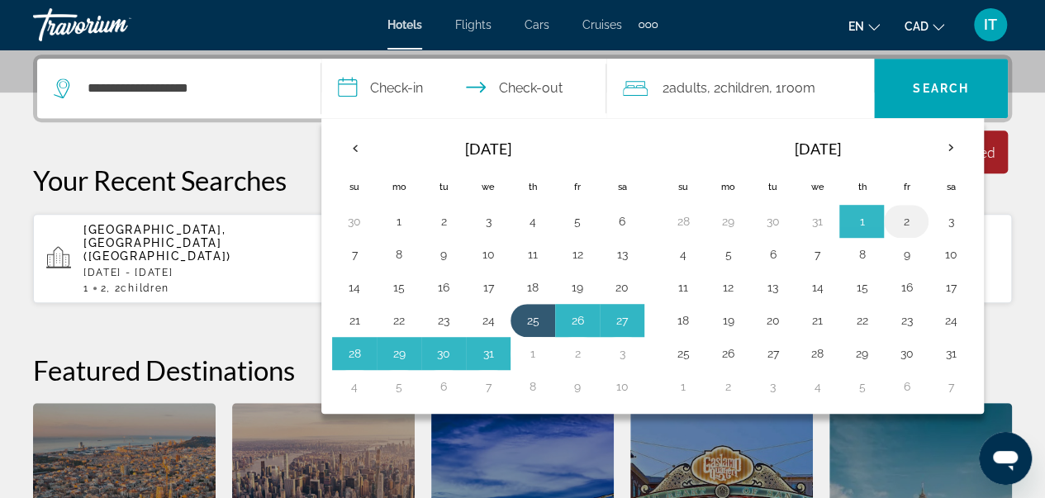
click at [902, 221] on button "2" at bounding box center [906, 221] width 26 height 23
type input "**********"
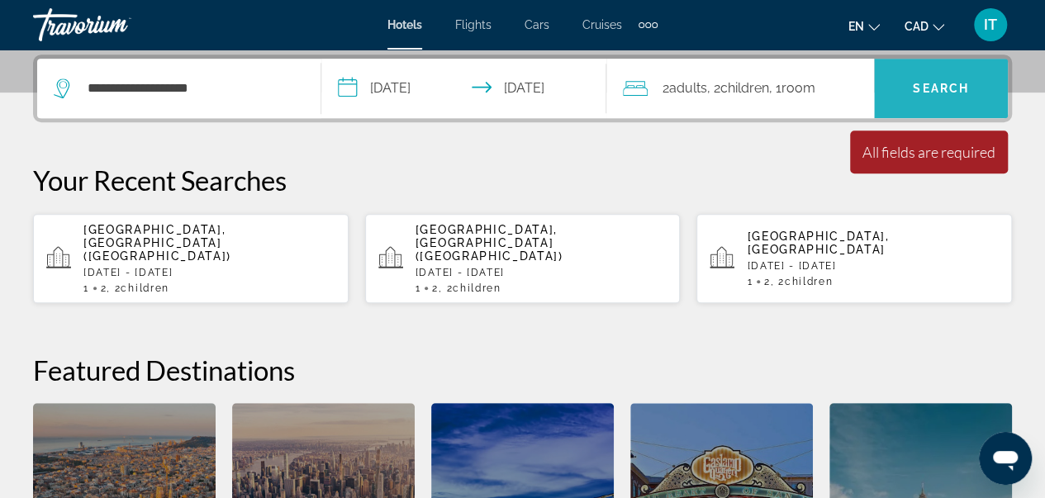
click at [912, 94] on span "Search" at bounding box center [941, 89] width 134 height 40
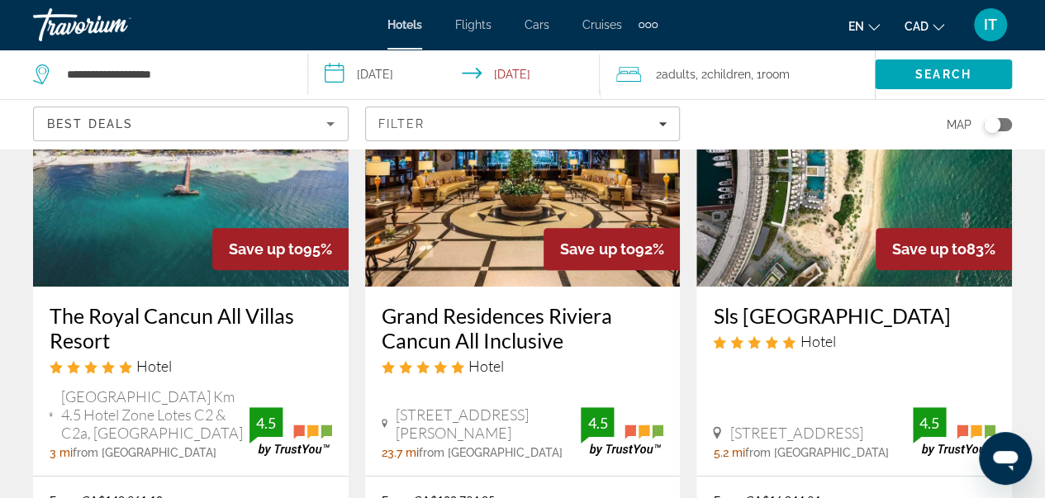
scroll to position [177, 0]
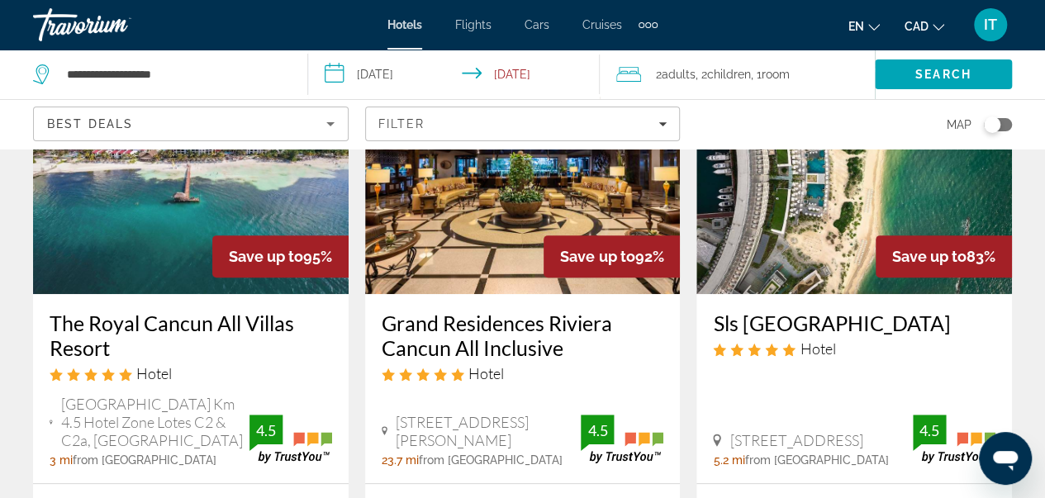
click at [831, 267] on img "Main content" at bounding box center [855, 162] width 316 height 264
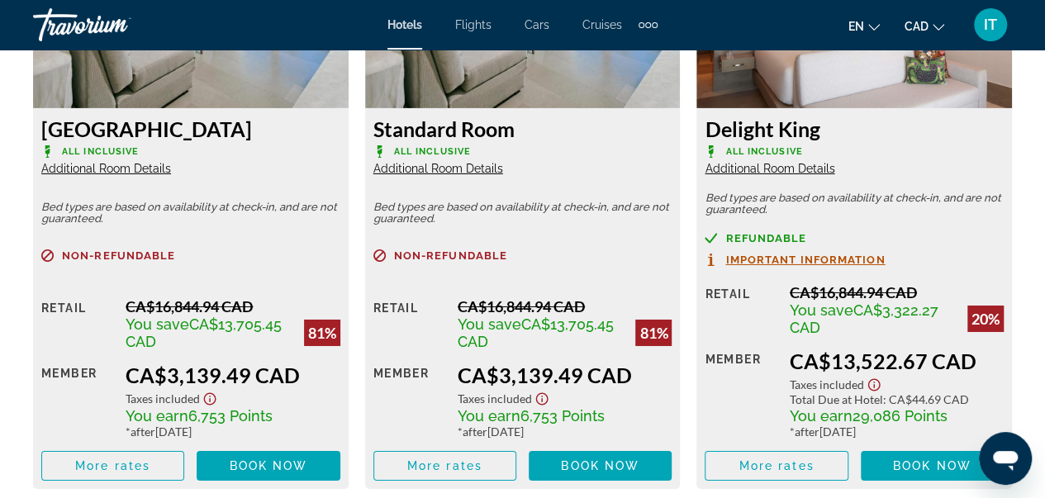
scroll to position [2697, 0]
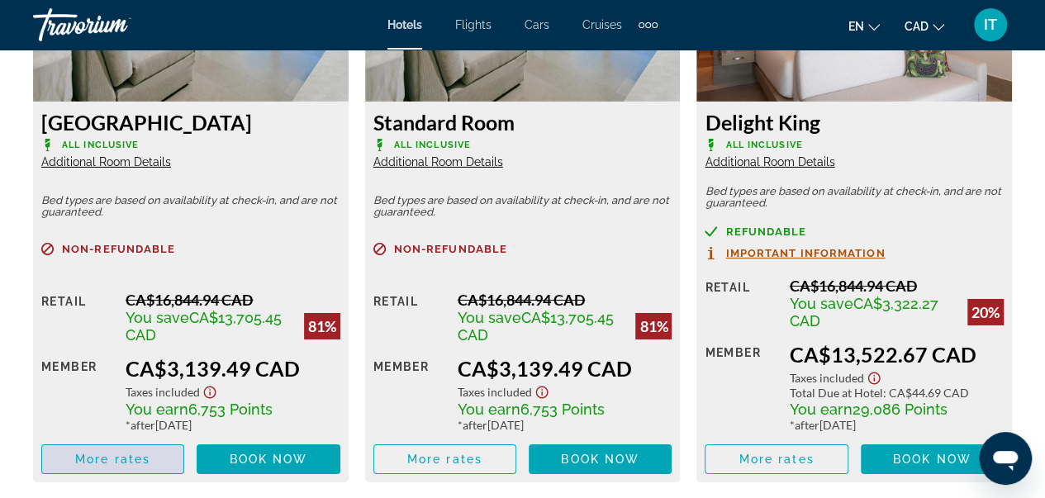
click at [92, 459] on span "More rates" at bounding box center [112, 459] width 75 height 13
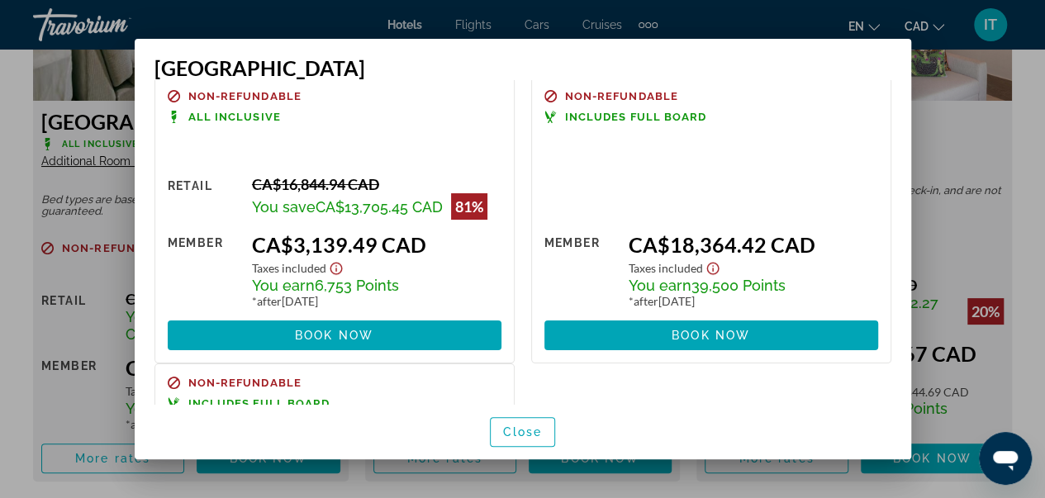
scroll to position [0, 0]
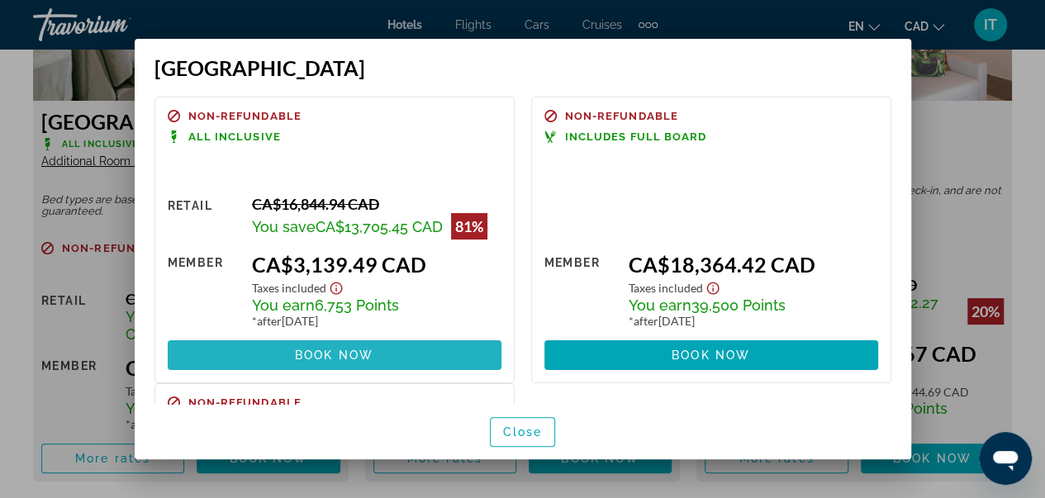
click at [346, 361] on span "Book now" at bounding box center [334, 355] width 79 height 13
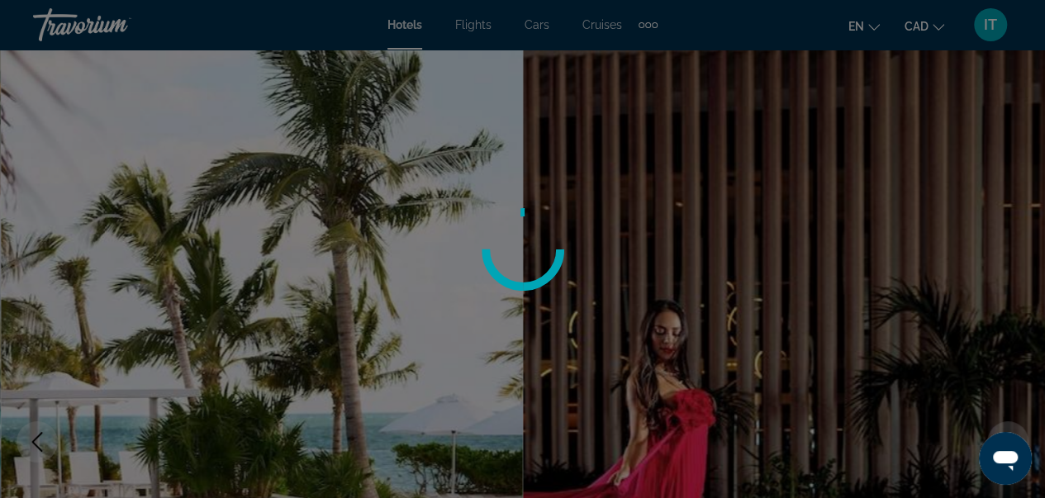
scroll to position [2697, 0]
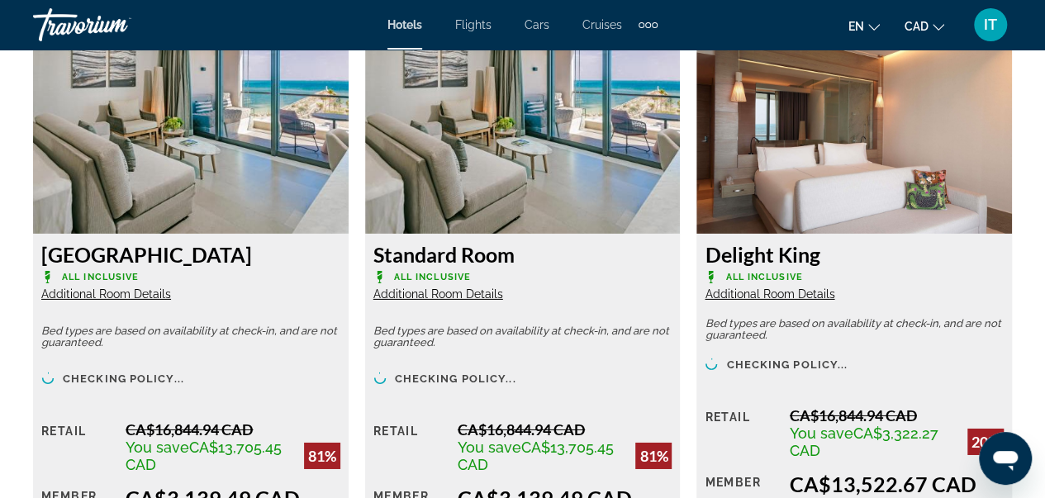
scroll to position [2738, 0]
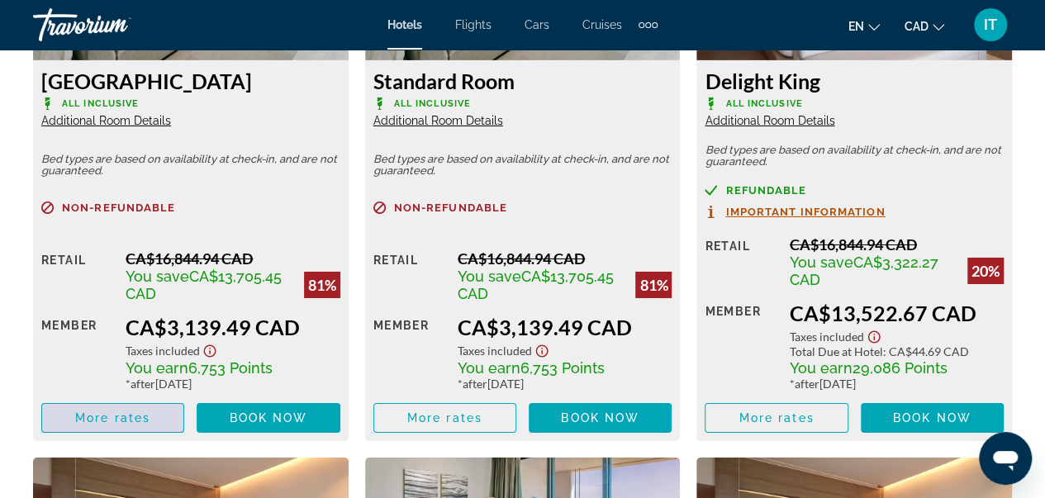
click at [134, 417] on span "More rates" at bounding box center [112, 418] width 75 height 13
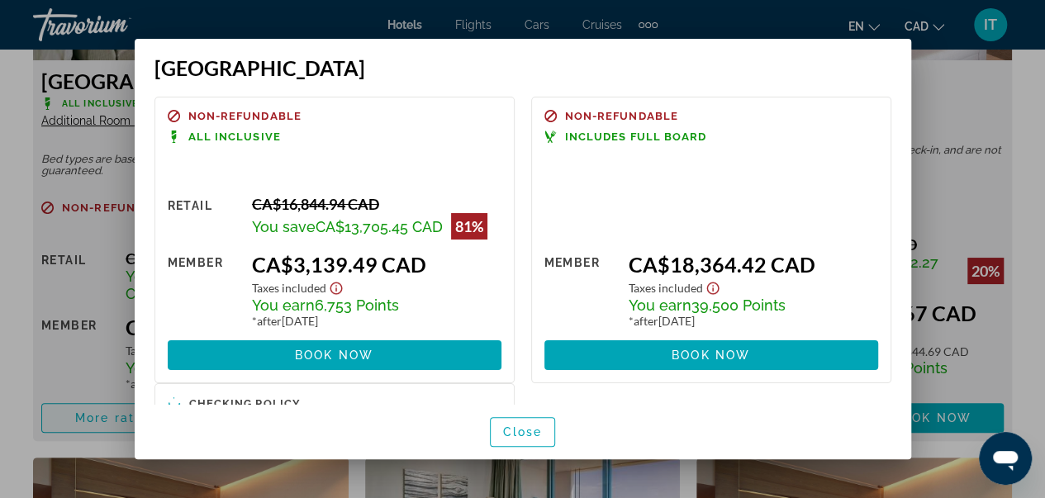
scroll to position [0, 0]
click at [865, 23] on div at bounding box center [522, 249] width 1045 height 498
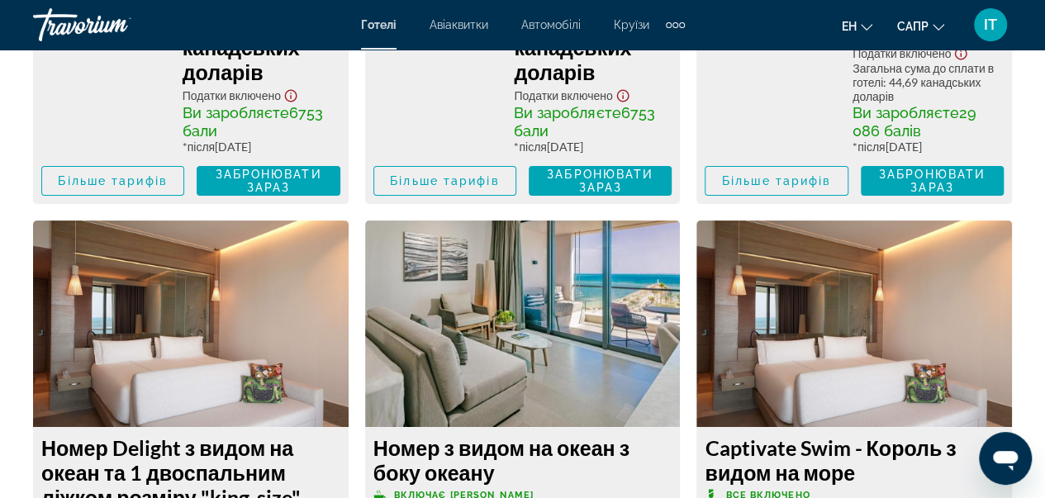
scroll to position [3163, 0]
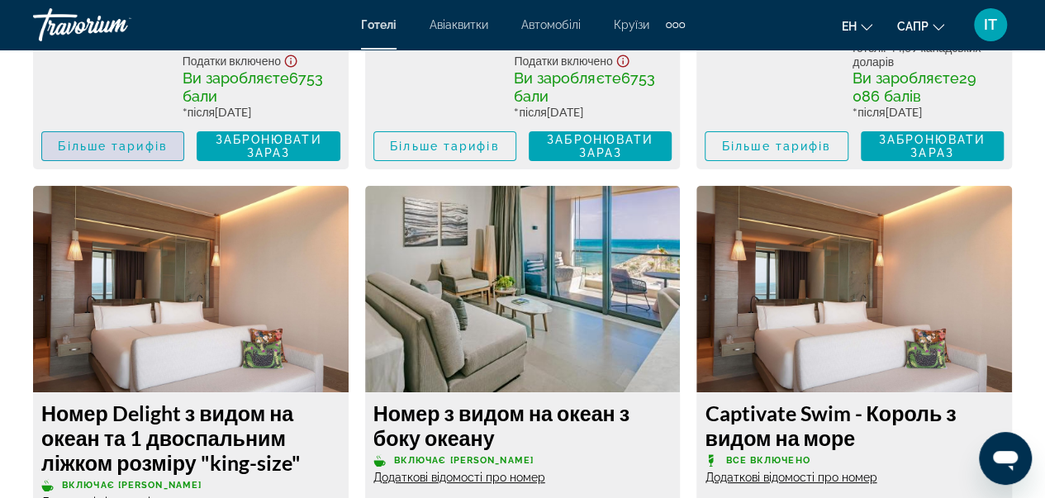
click at [139, 153] on font "Більше тарифів" at bounding box center [112, 146] width 109 height 13
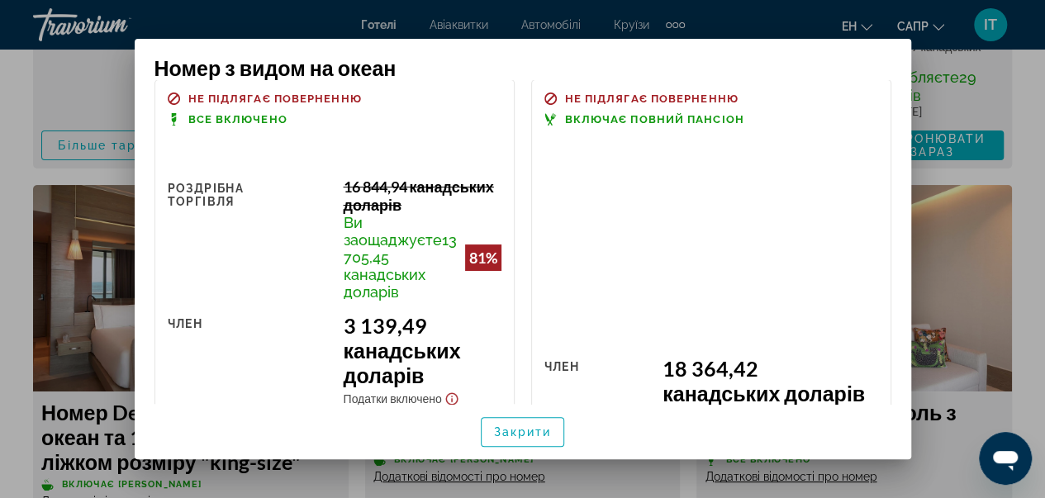
scroll to position [0, 0]
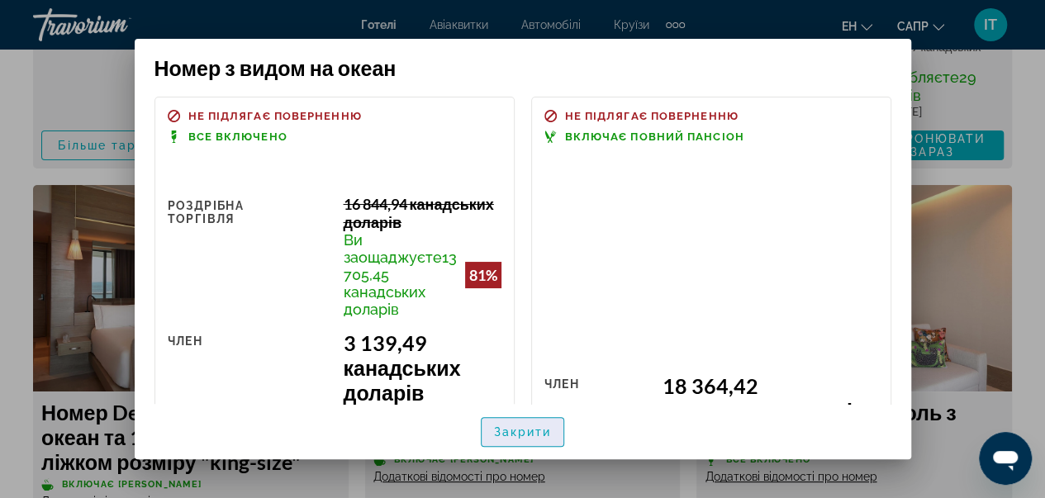
click at [537, 424] on span "button" at bounding box center [523, 432] width 83 height 40
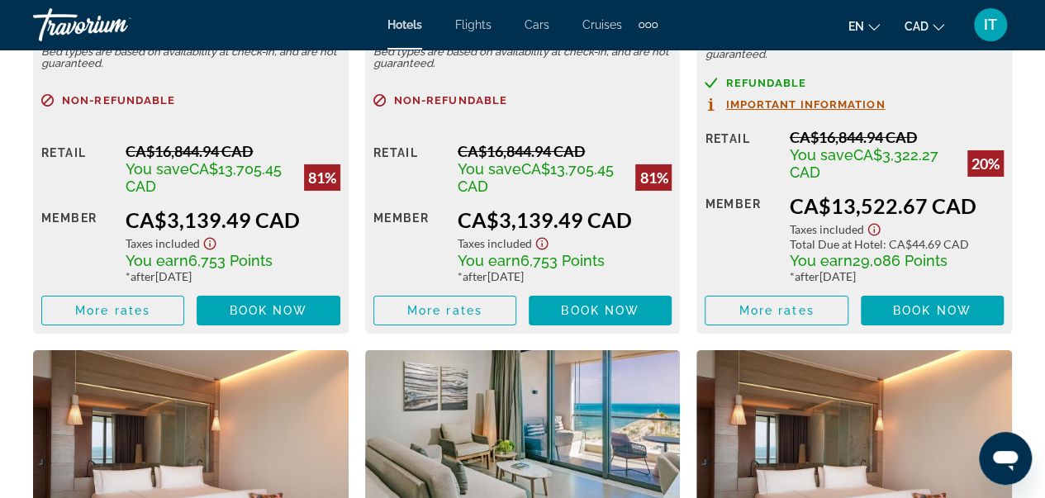
scroll to position [2839, 0]
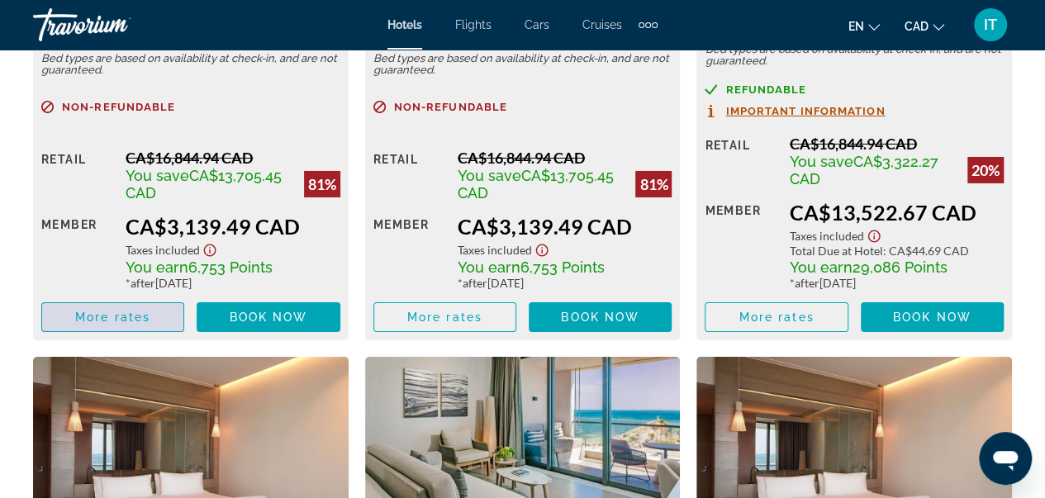
click at [147, 316] on span "More rates" at bounding box center [112, 317] width 75 height 13
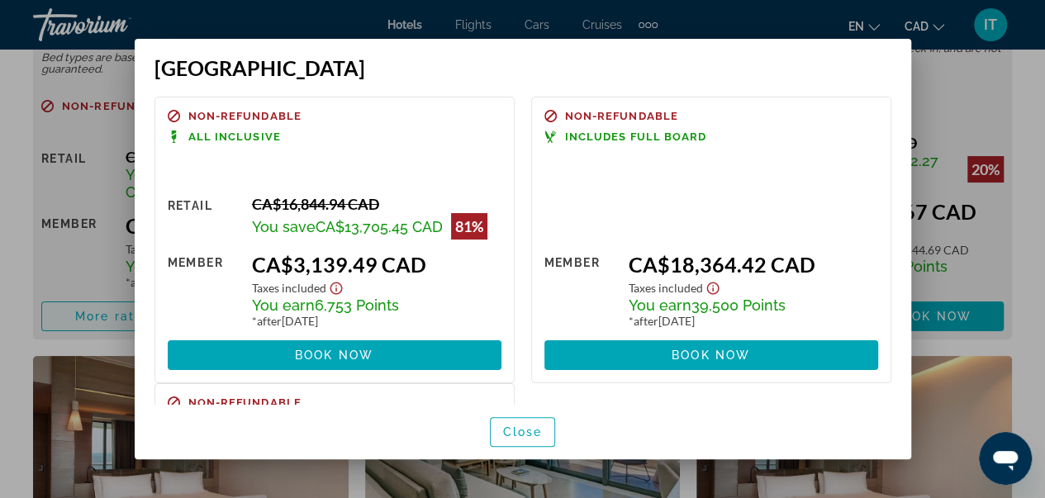
scroll to position [0, 0]
click at [535, 427] on span "Close" at bounding box center [523, 432] width 40 height 13
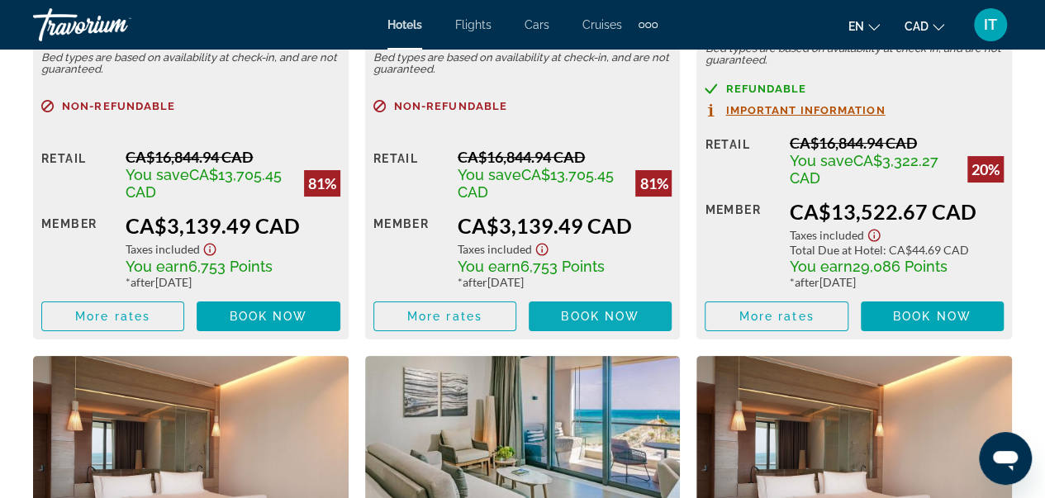
scroll to position [2839, 0]
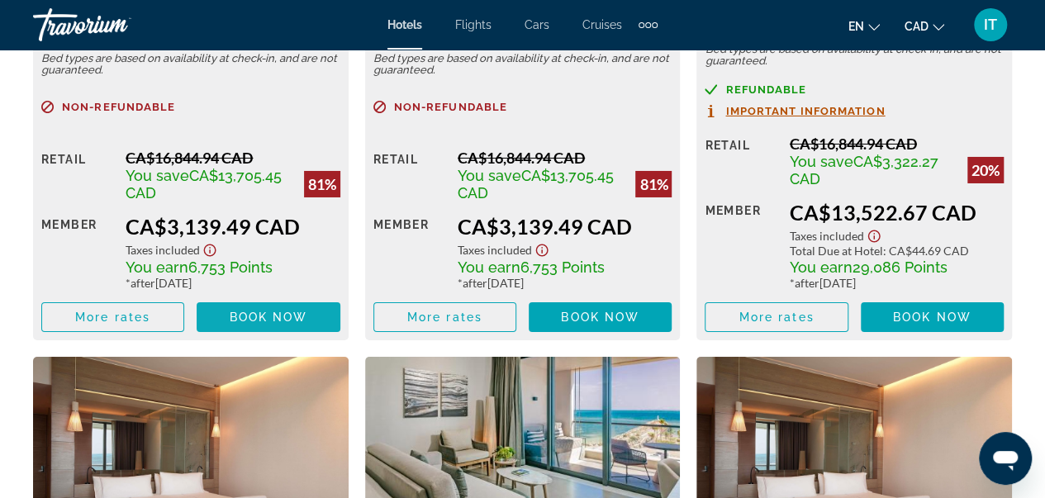
click at [237, 322] on span "Book now" at bounding box center [269, 317] width 79 height 13
